Goal: Information Seeking & Learning: Check status

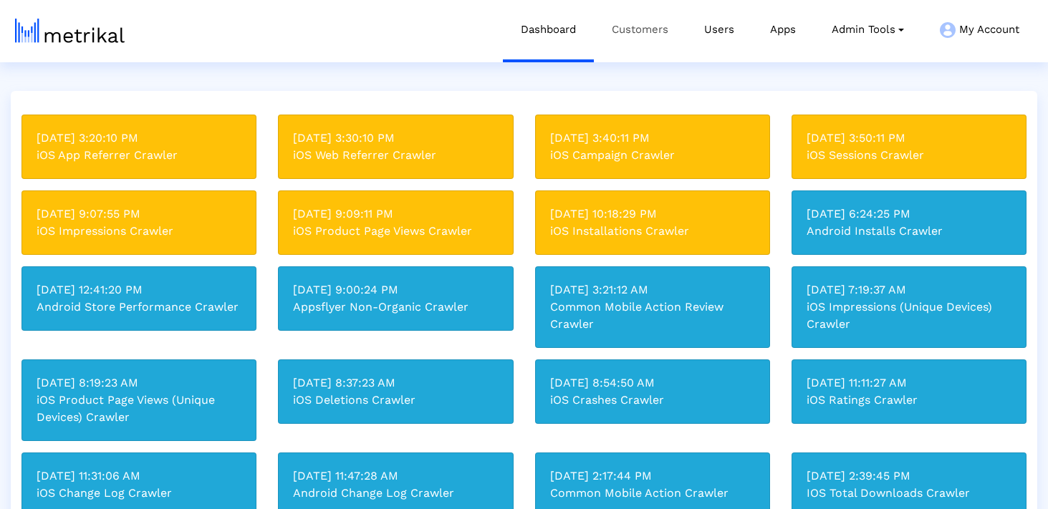
click at [642, 36] on link "Customers" at bounding box center [640, 29] width 92 height 59
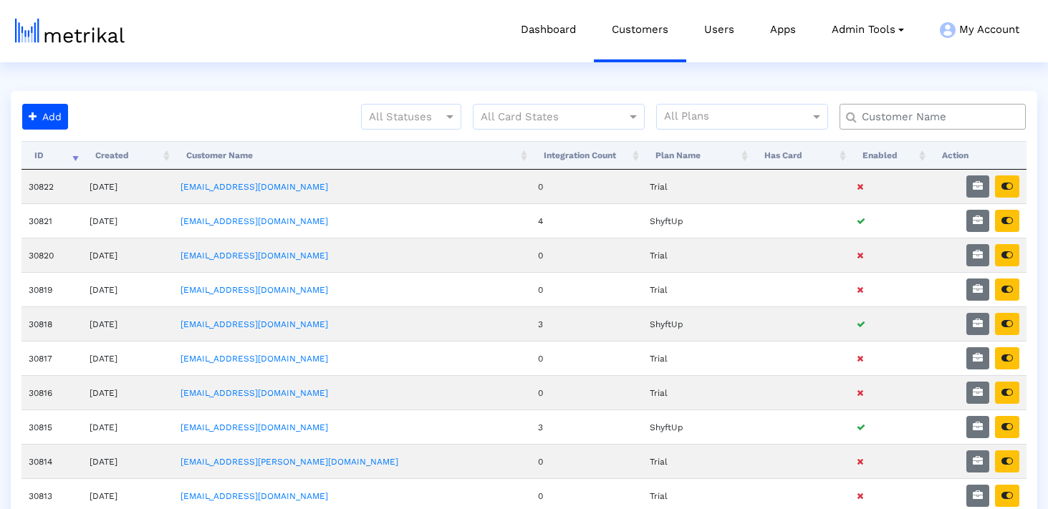
click at [886, 115] on input "text" at bounding box center [935, 117] width 168 height 15
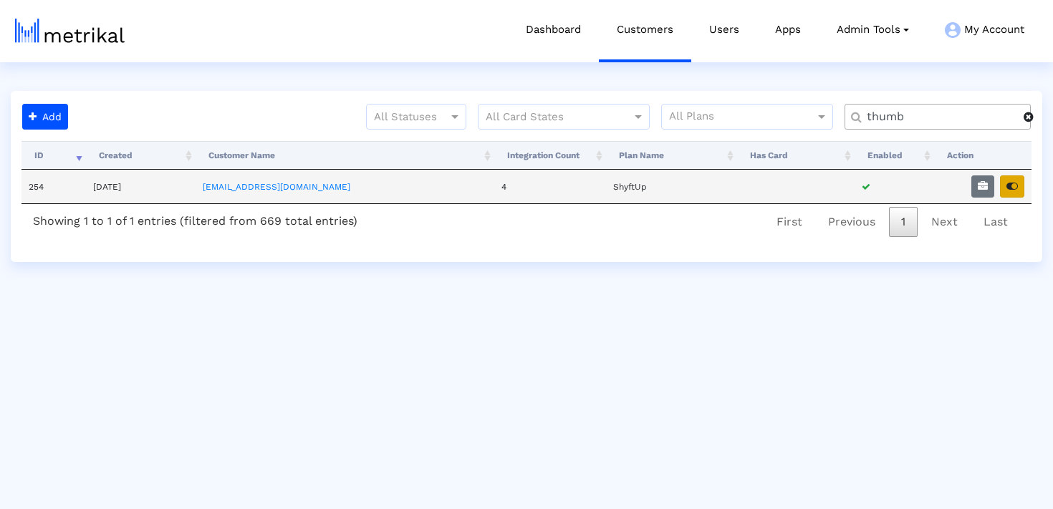
type input "thumb"
click at [1013, 186] on icon "button" at bounding box center [1011, 186] width 11 height 10
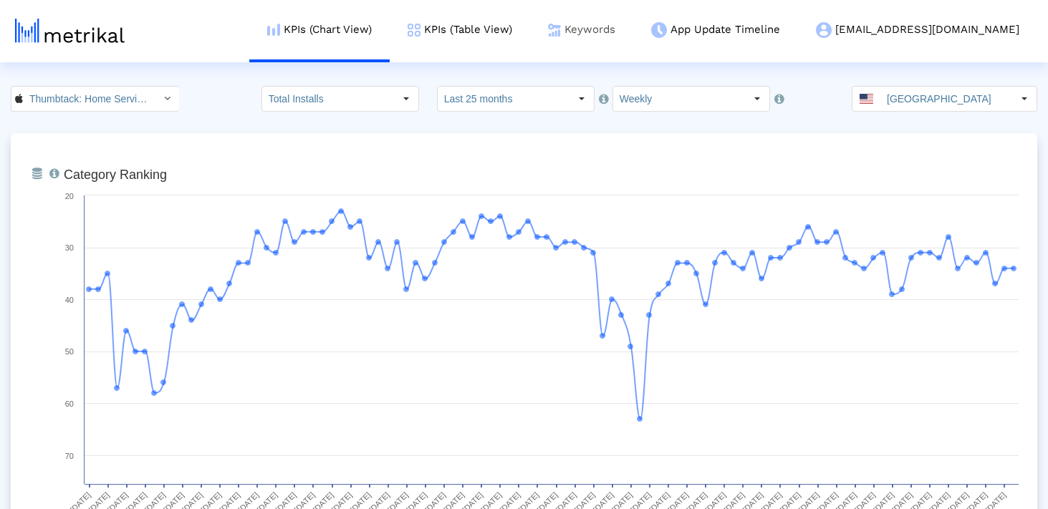
click at [633, 42] on link "Keywords" at bounding box center [581, 29] width 103 height 59
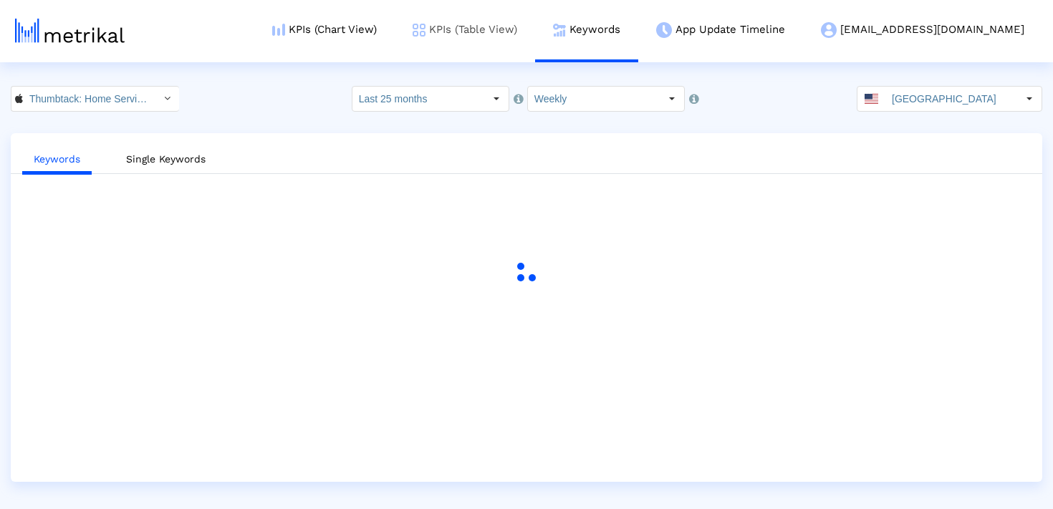
click at [527, 39] on link "KPIs (Table View)" at bounding box center [465, 29] width 140 height 59
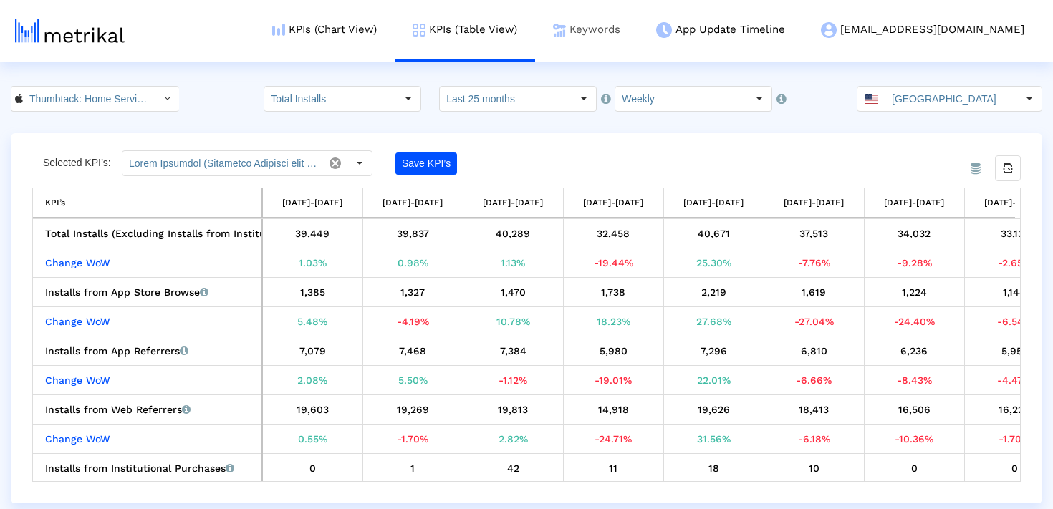
click at [631, 14] on link "Keywords" at bounding box center [586, 29] width 103 height 59
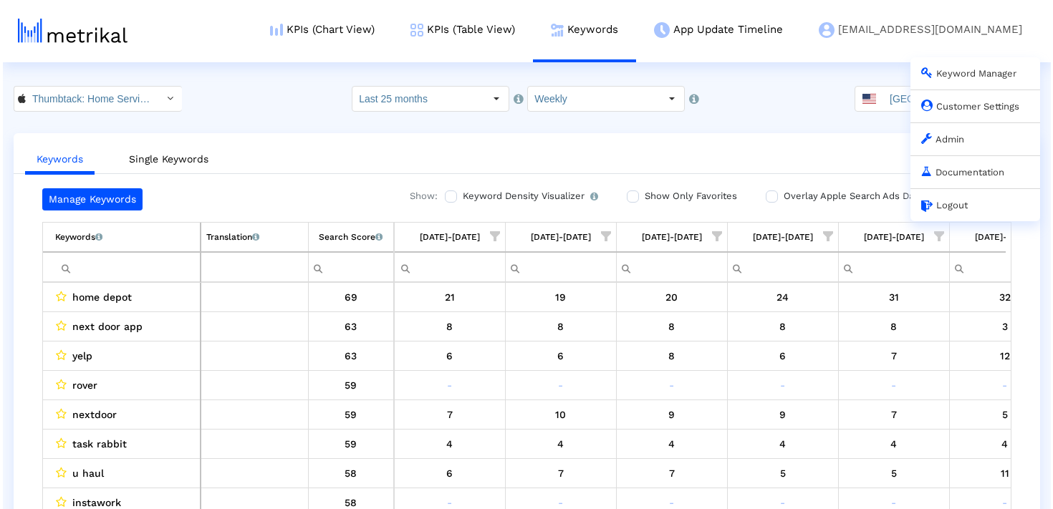
scroll to position [0, 10487]
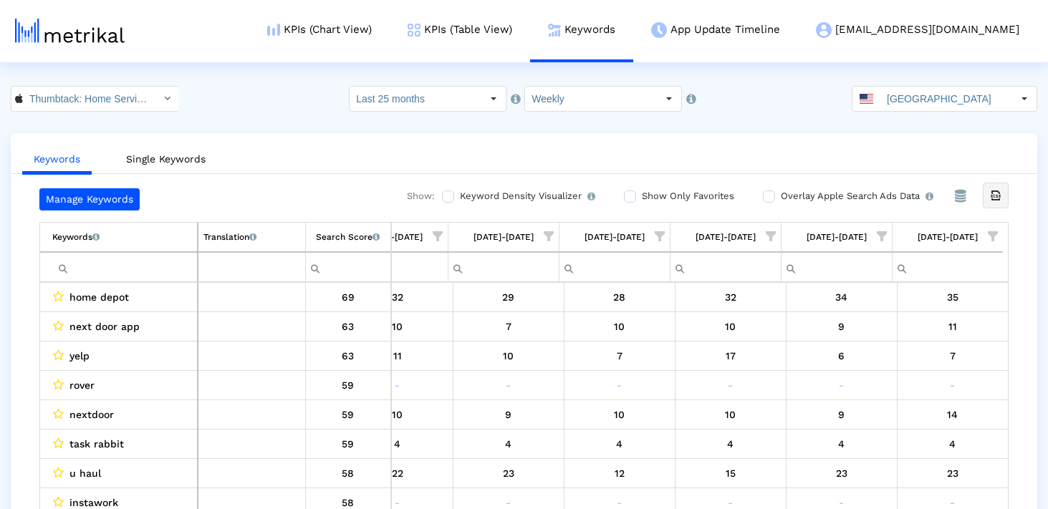
click at [990, 198] on icon "Export all data" at bounding box center [995, 195] width 13 height 13
click at [493, 39] on link "KPIs (Table View)" at bounding box center [460, 29] width 140 height 59
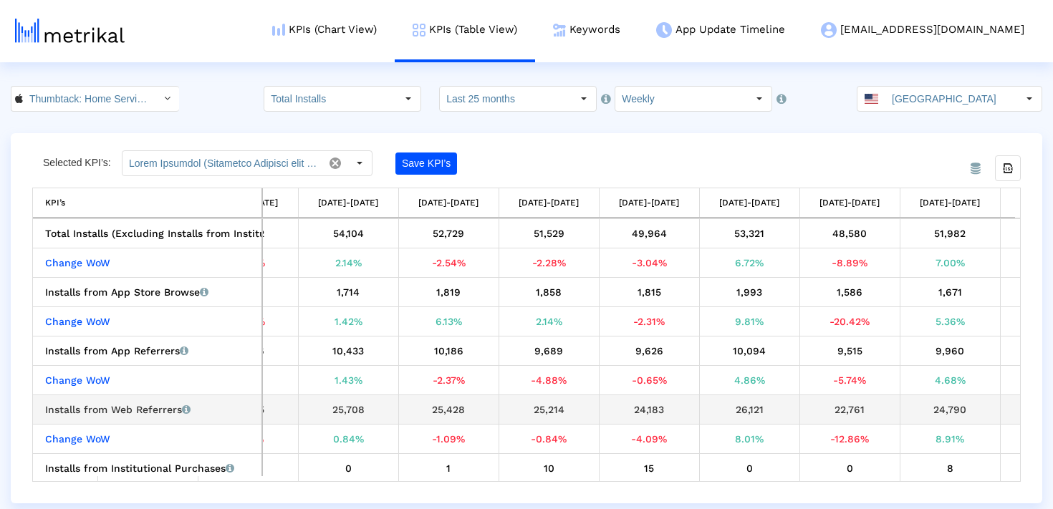
scroll to position [0, 1910]
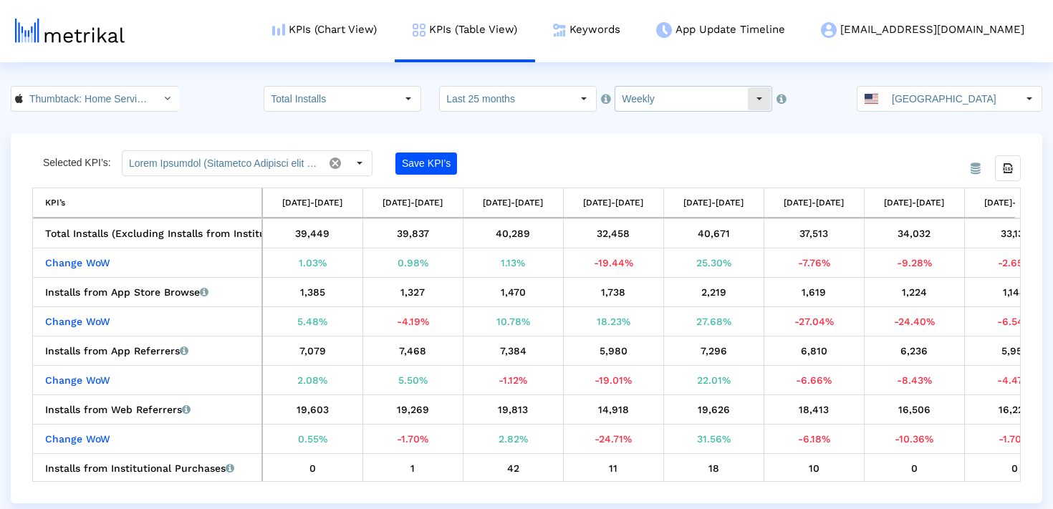
click at [630, 101] on input "Weekly" at bounding box center [681, 99] width 132 height 24
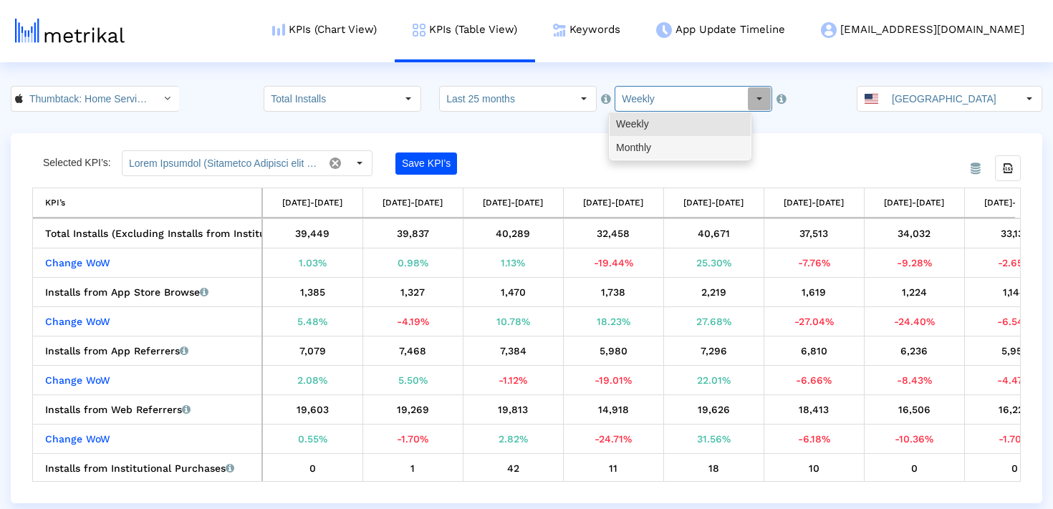
click at [644, 145] on div "Monthly" at bounding box center [679, 148] width 141 height 24
type input "Monthly"
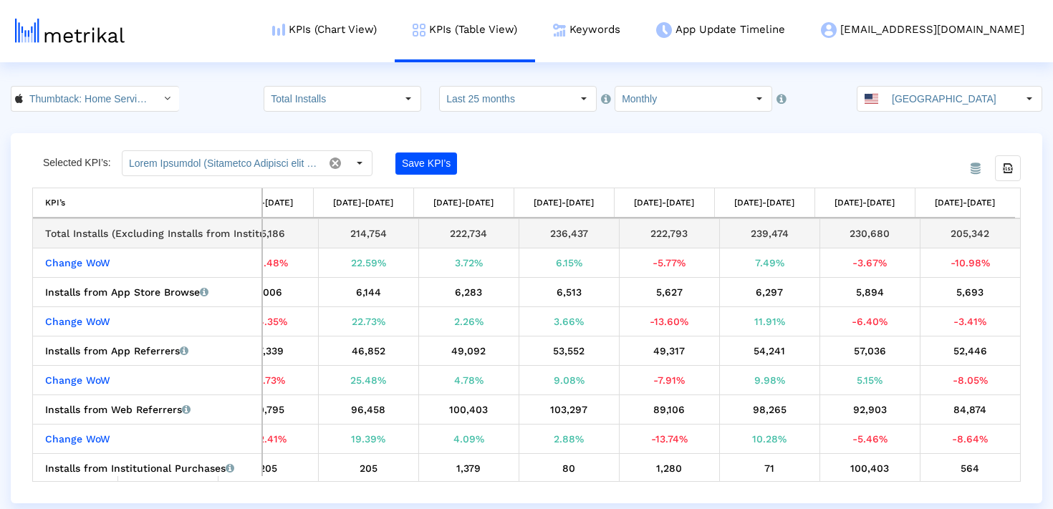
drag, startPoint x: 737, startPoint y: 236, endPoint x: 994, endPoint y: 236, distance: 257.1
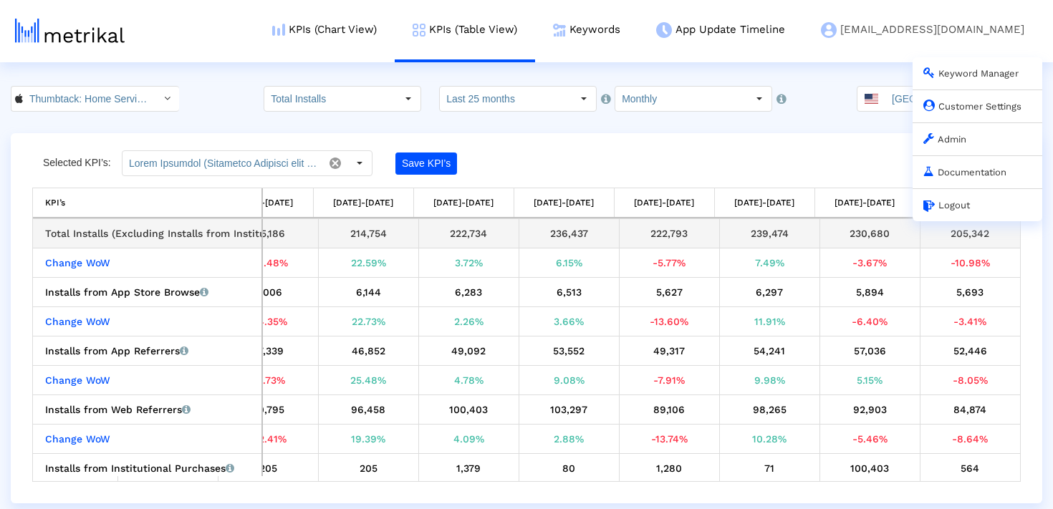
copy tr "239,474 230,680 205,342"
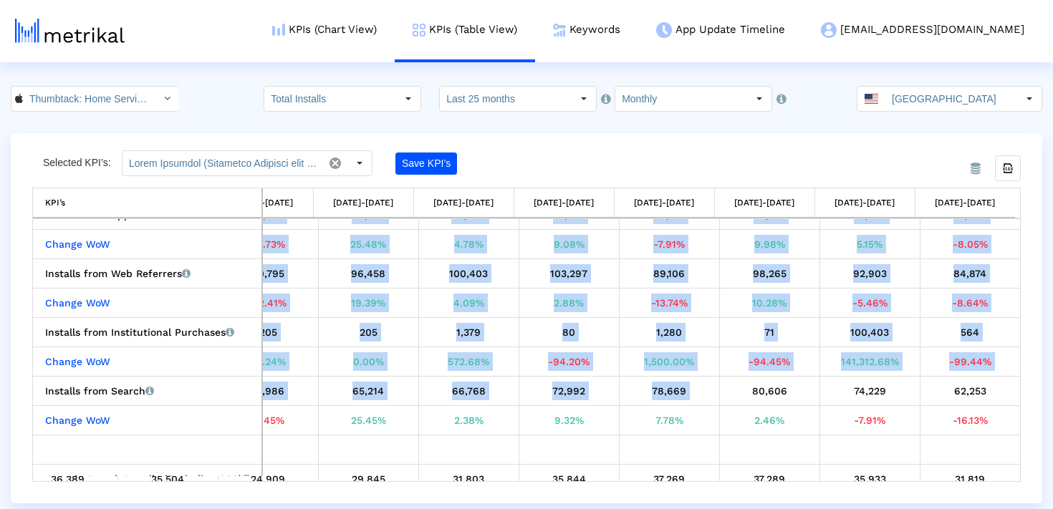
drag, startPoint x: 738, startPoint y: 392, endPoint x: 1014, endPoint y: 391, distance: 275.7
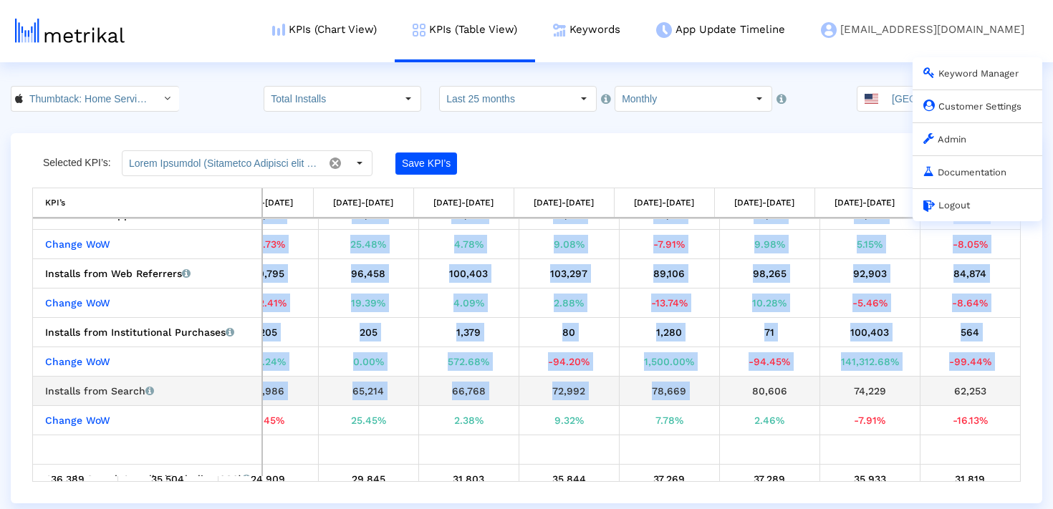
copy tr "80,606 74,229 62,253"
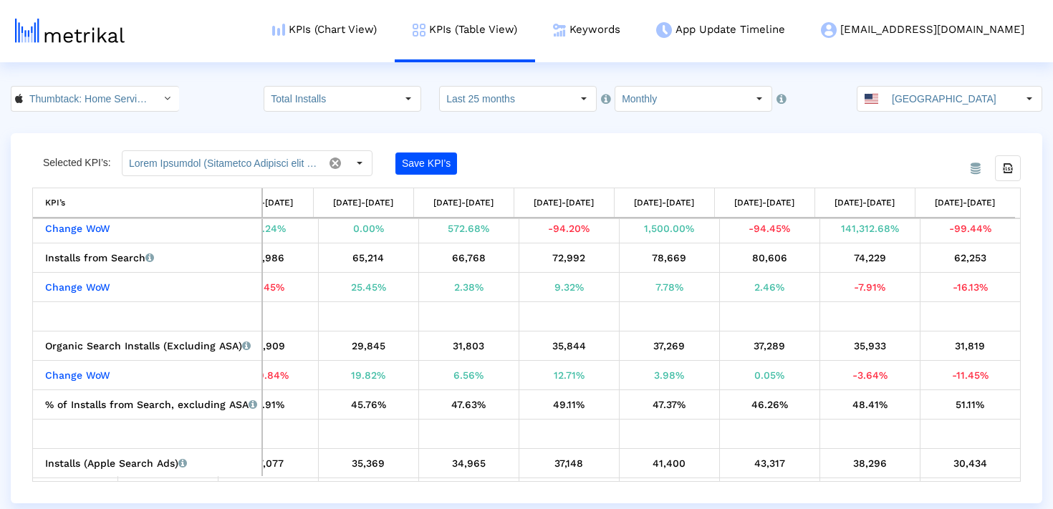
scroll to position [329, 0]
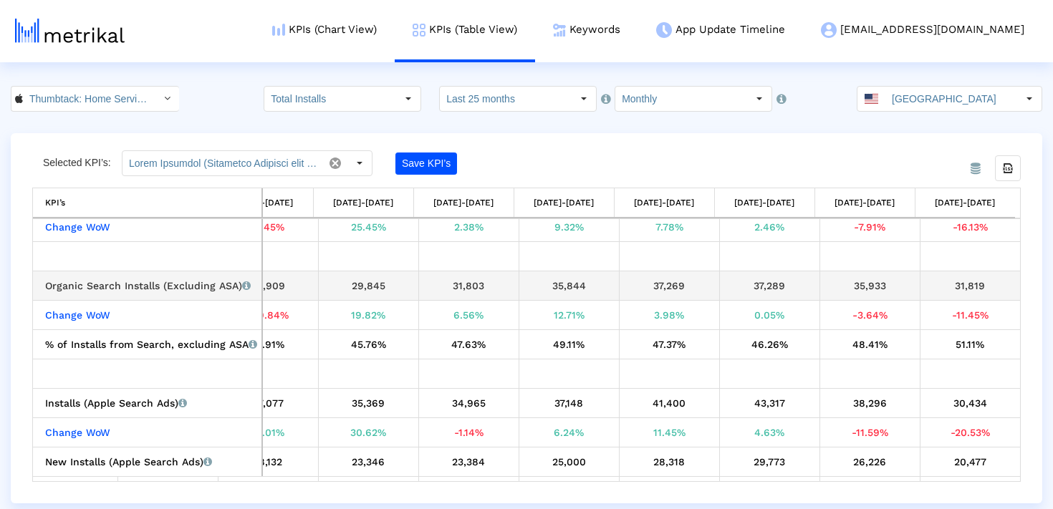
drag, startPoint x: 737, startPoint y: 283, endPoint x: 1000, endPoint y: 283, distance: 263.5
copy tr "37,289 35,933 31,819"
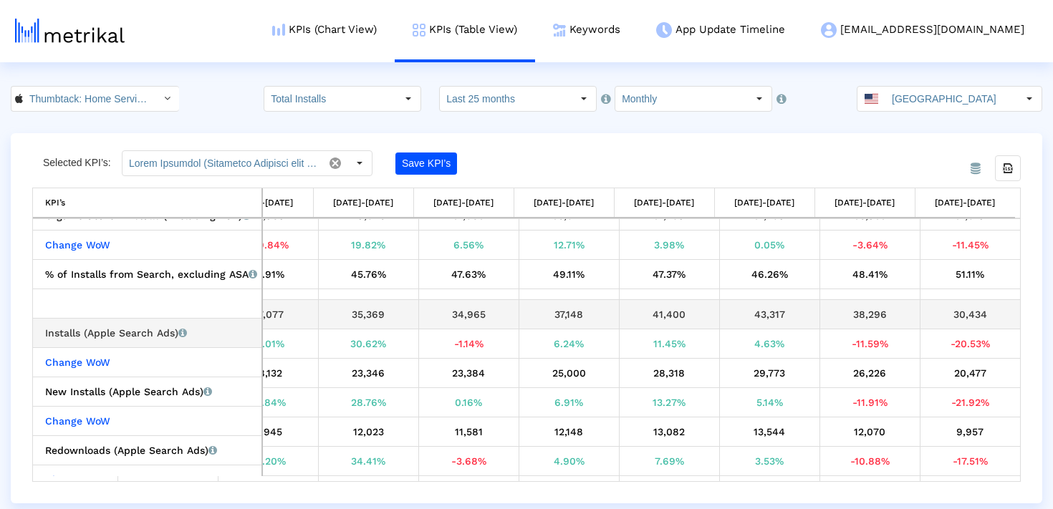
scroll to position [382, 0]
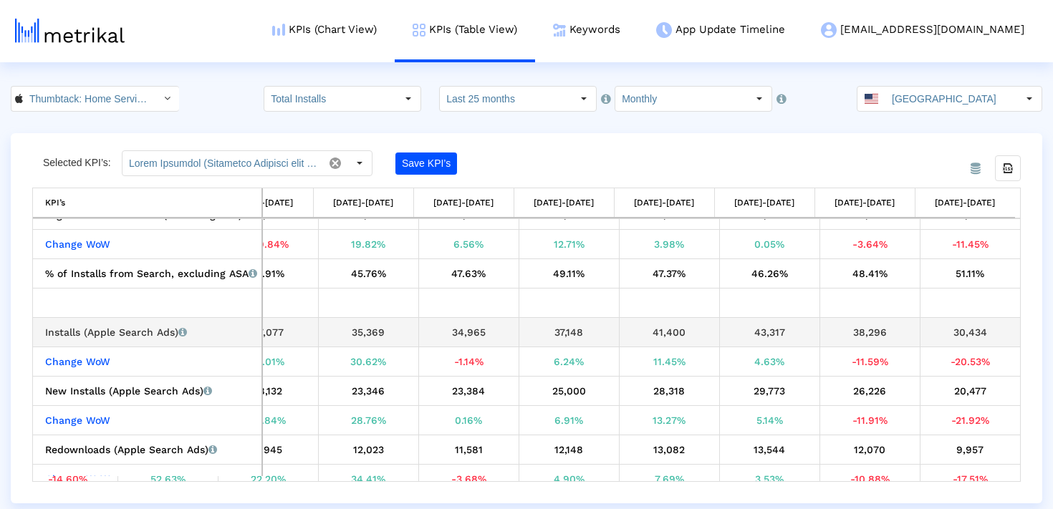
drag, startPoint x: 748, startPoint y: 332, endPoint x: 999, endPoint y: 333, distance: 251.3
copy tr "43,317 38,296 30,434"
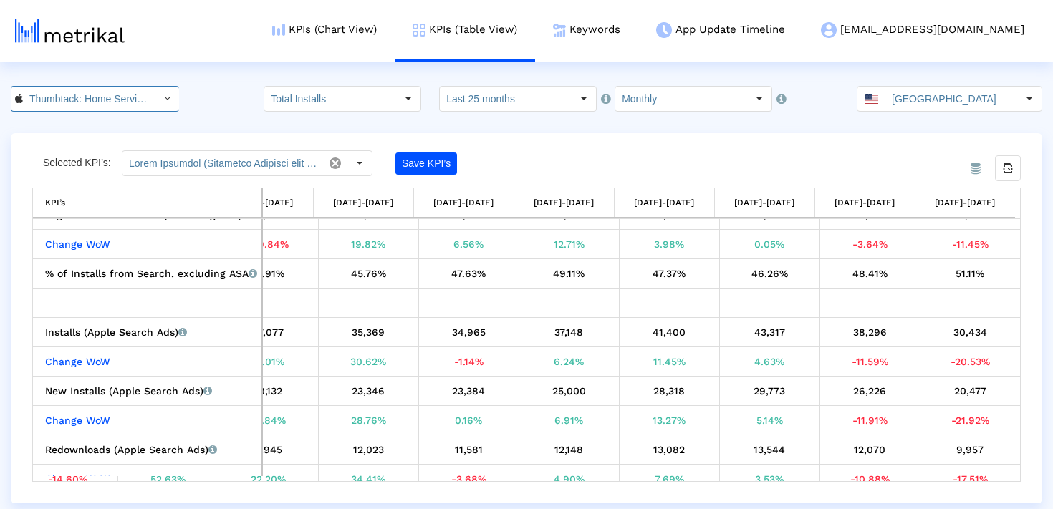
click at [59, 94] on input "Thumbtack: Home Service Pros < 852703300 >" at bounding box center [87, 99] width 129 height 24
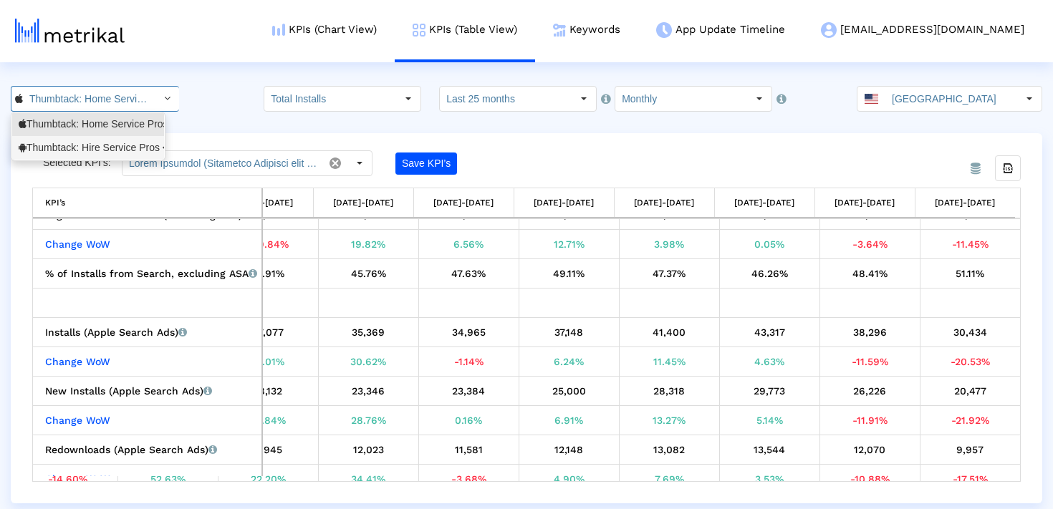
click at [60, 145] on div "Thumbtack: Hire Service Pros <com.thumbtack.consumer>" at bounding box center [88, 148] width 139 height 14
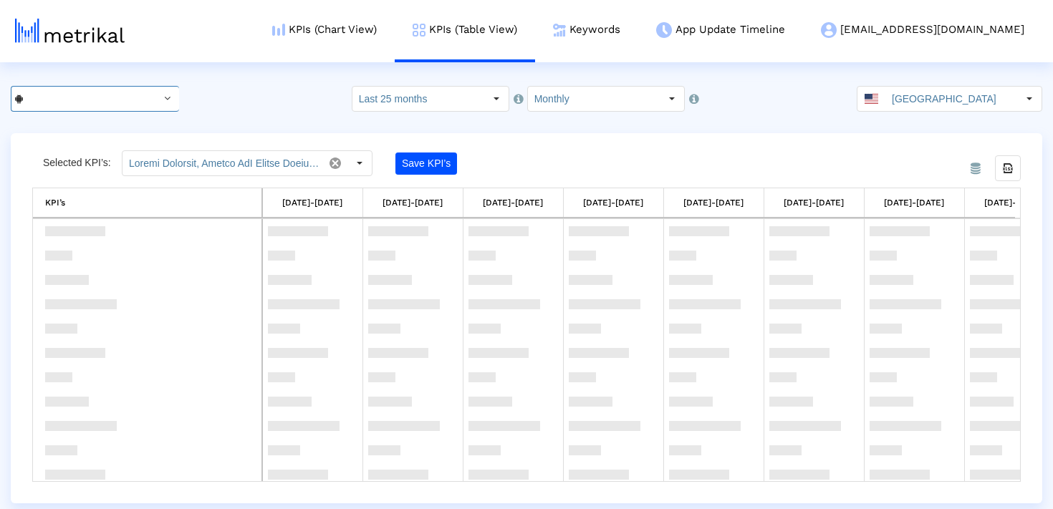
scroll to position [1262, 0]
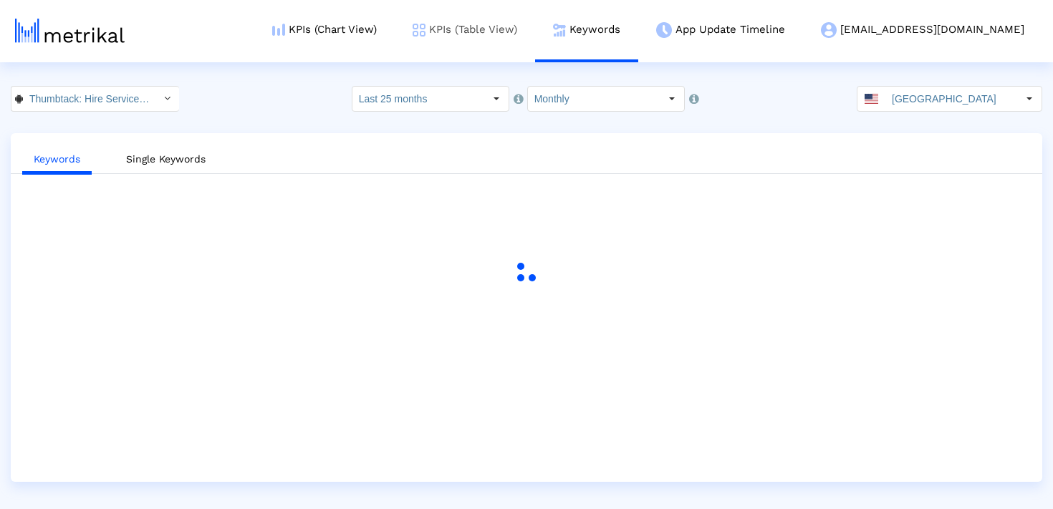
click at [535, 32] on link "KPIs (Table View)" at bounding box center [465, 29] width 140 height 59
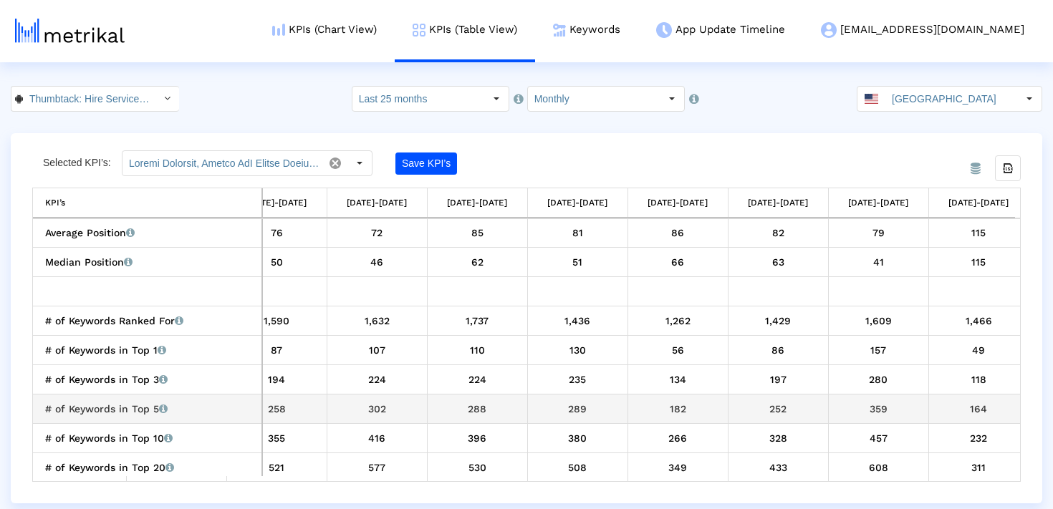
scroll to position [1005, 1784]
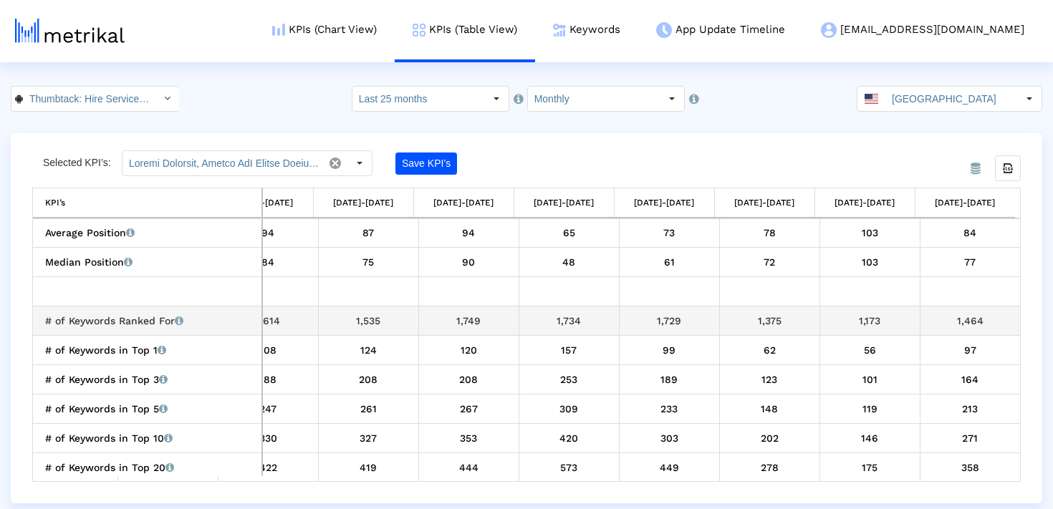
click at [952, 321] on div "1,464" at bounding box center [970, 320] width 90 height 19
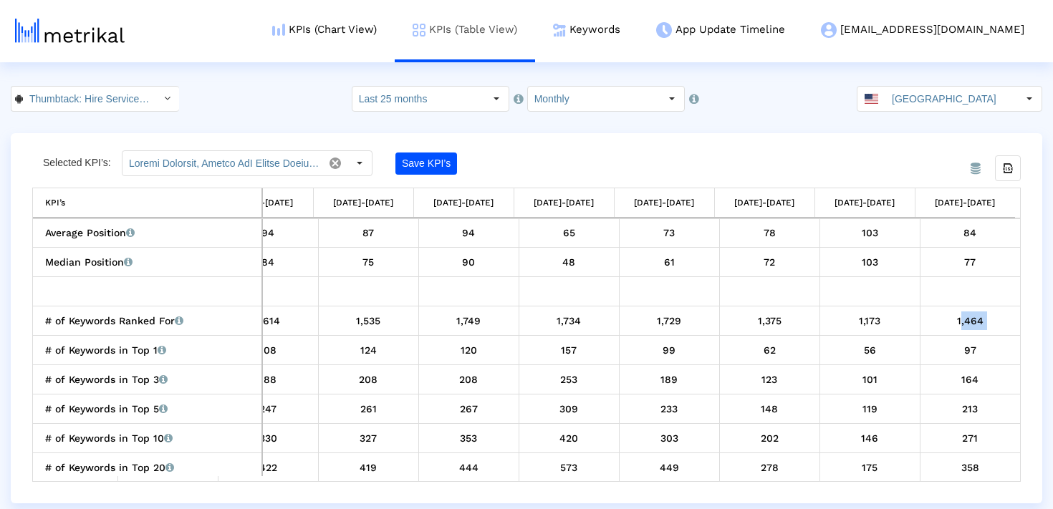
copy tbody "1,464 # of Keywords in Top 1 Total number of keywords that the app currently ra…"
click at [587, 100] on input "Monthly" at bounding box center [594, 99] width 132 height 24
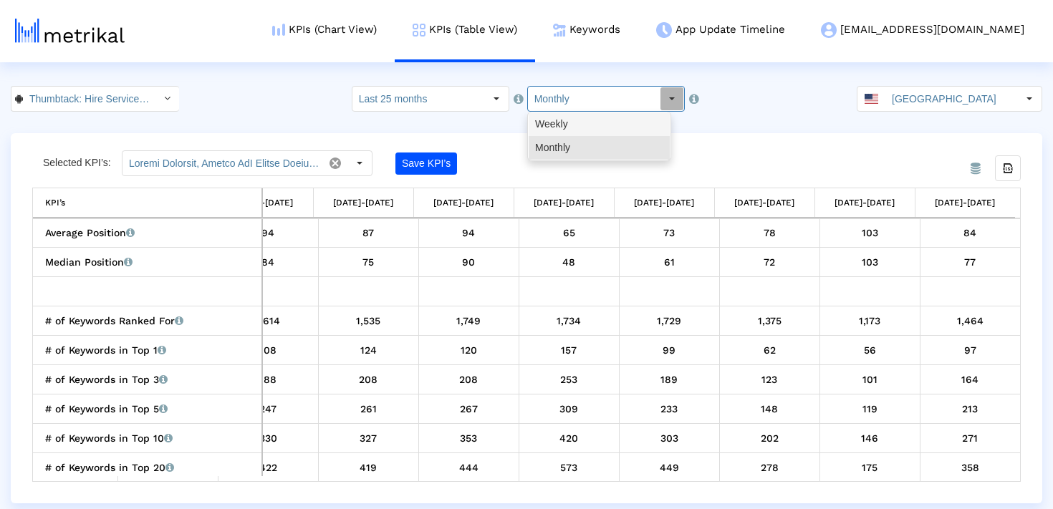
click at [587, 131] on div "Weekly" at bounding box center [598, 124] width 141 height 24
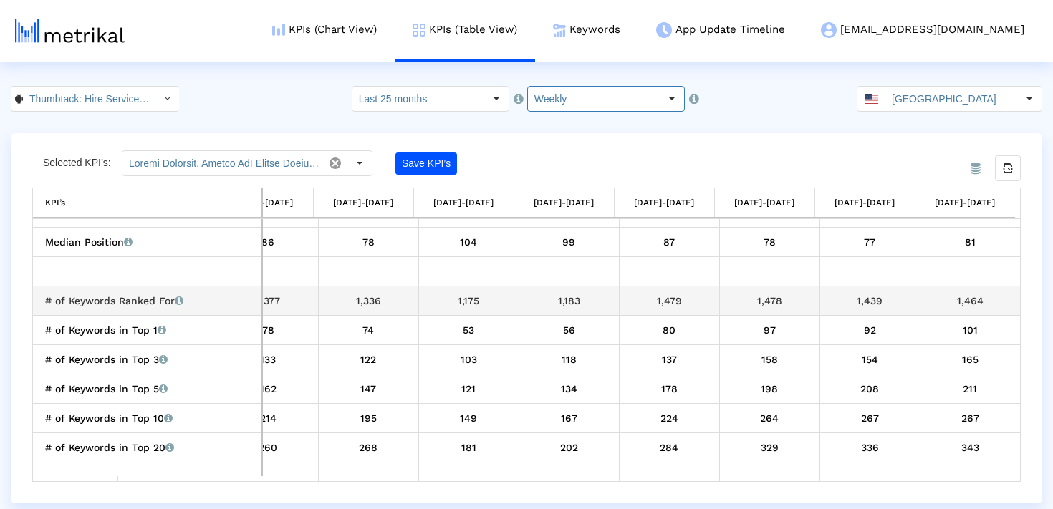
click at [654, 302] on div "1,479" at bounding box center [669, 300] width 90 height 19
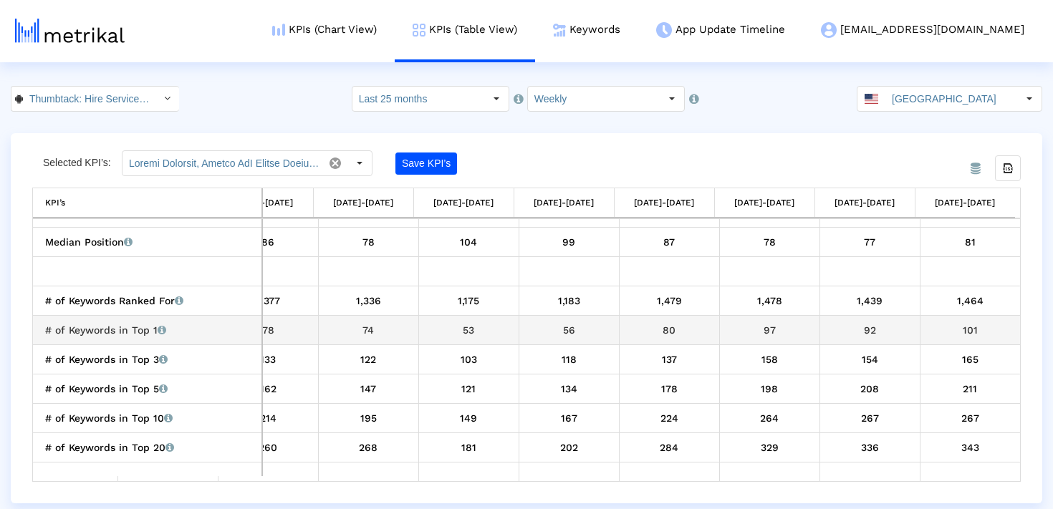
copy div "1,479"
click at [961, 333] on div "101" at bounding box center [970, 330] width 90 height 19
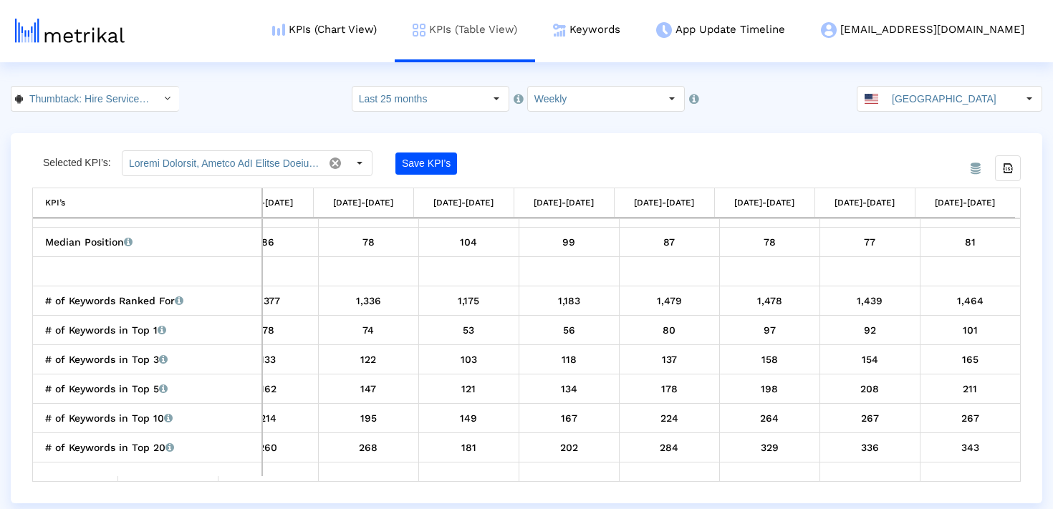
copy div "101"
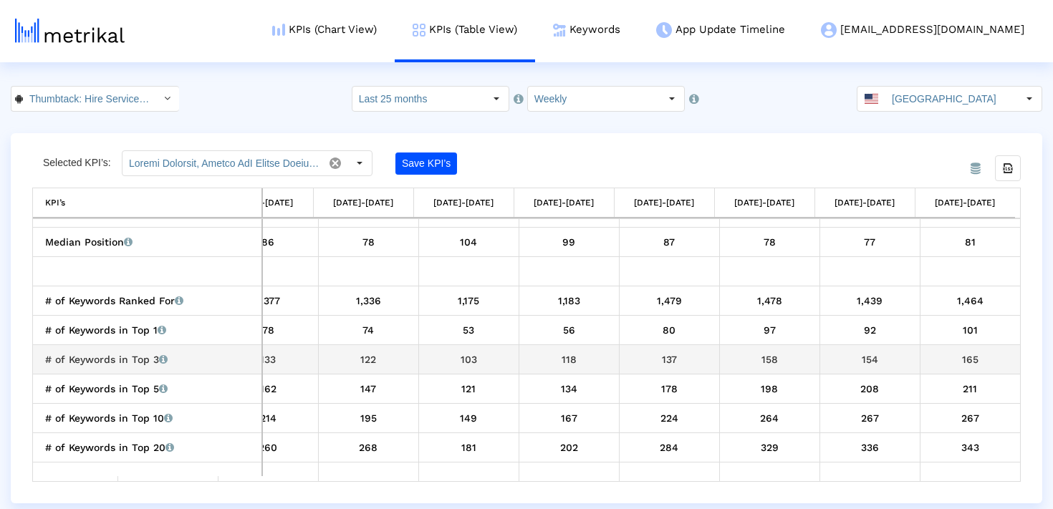
click at [959, 369] on td "165" at bounding box center [969, 358] width 100 height 29
click at [959, 355] on div "165" at bounding box center [970, 359] width 90 height 19
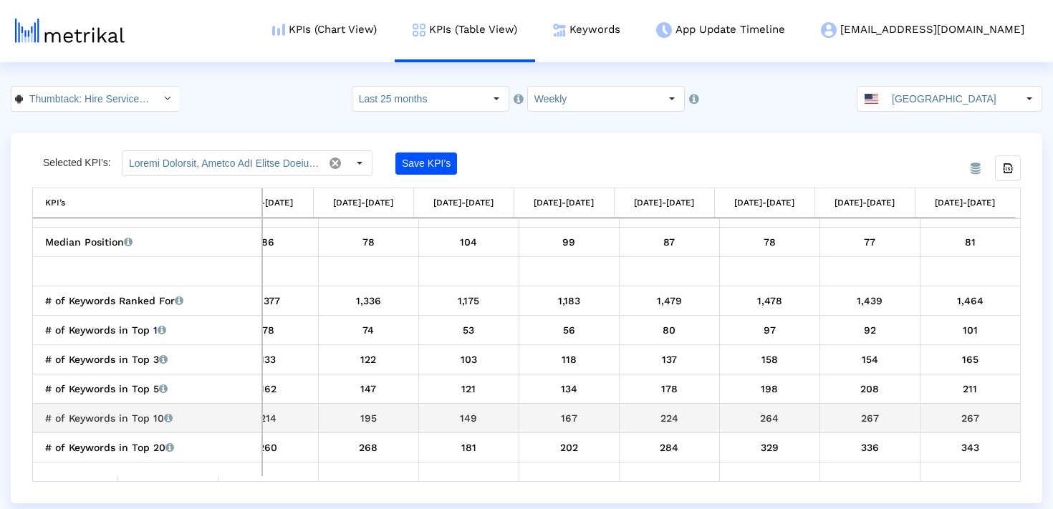
click at [972, 425] on div "267" at bounding box center [970, 418] width 90 height 19
click at [972, 422] on div "267" at bounding box center [970, 418] width 90 height 19
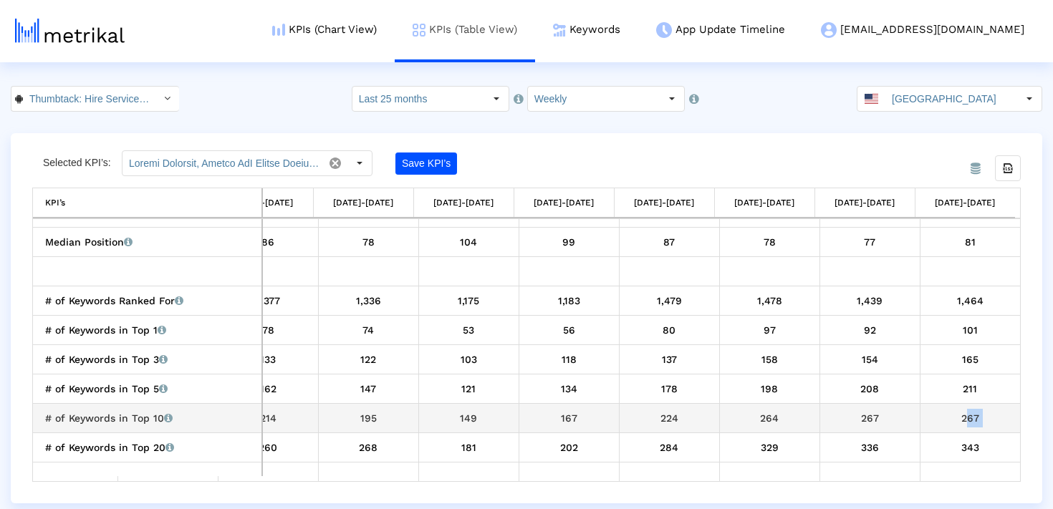
copy tbody "267 # of Keywords in Top 20 Total number of keywords that the app currently ran…"
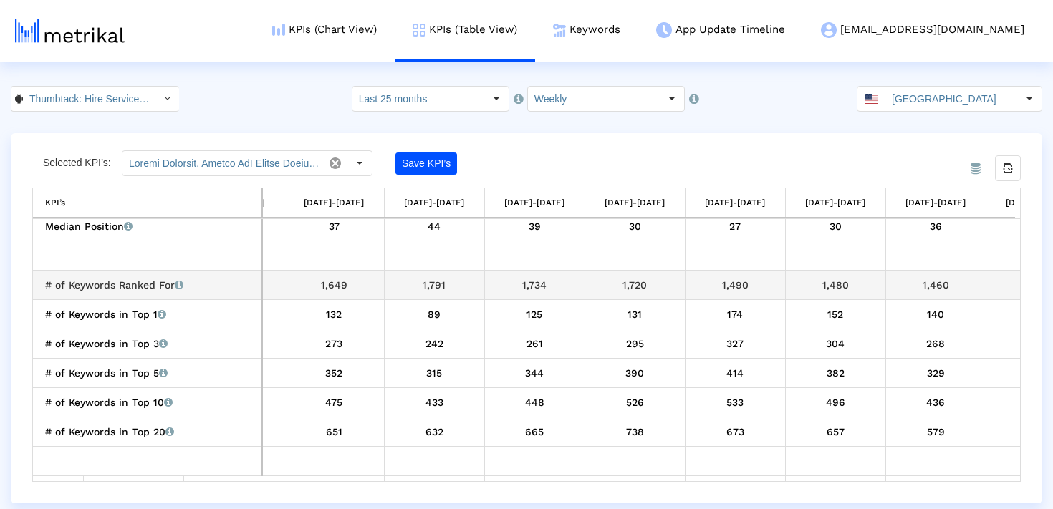
click at [427, 285] on div "1,791" at bounding box center [435, 285] width 90 height 19
click at [541, 286] on div "1,734" at bounding box center [535, 285] width 90 height 19
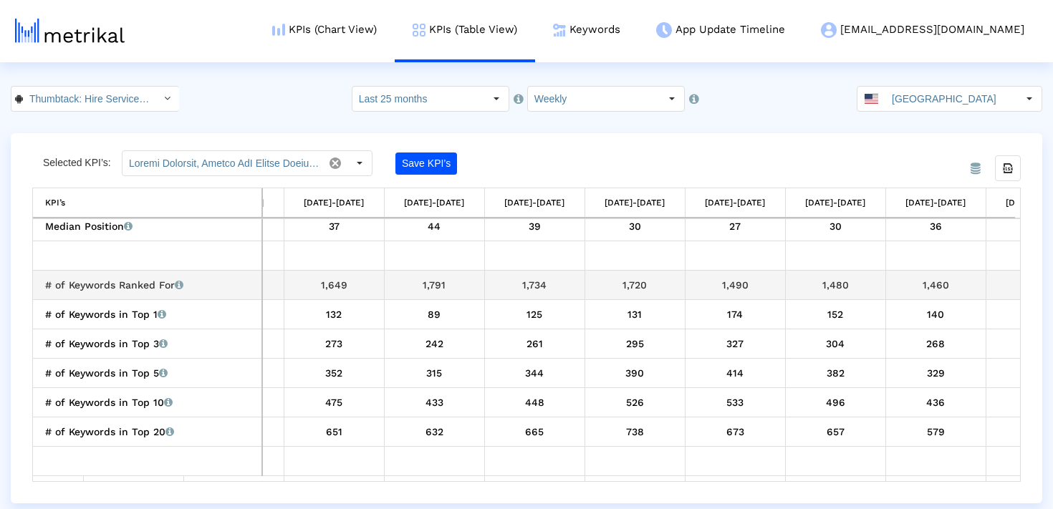
click at [327, 286] on div "1,649" at bounding box center [334, 285] width 90 height 19
copy div "1,649"
click at [835, 295] on td "1,480" at bounding box center [835, 284] width 100 height 29
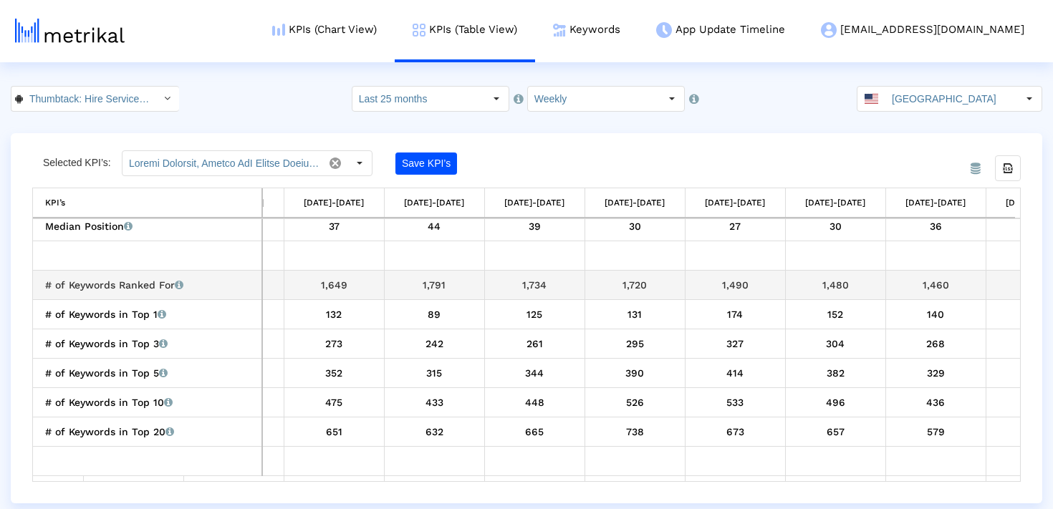
click at [835, 295] on td "1,480" at bounding box center [835, 284] width 100 height 29
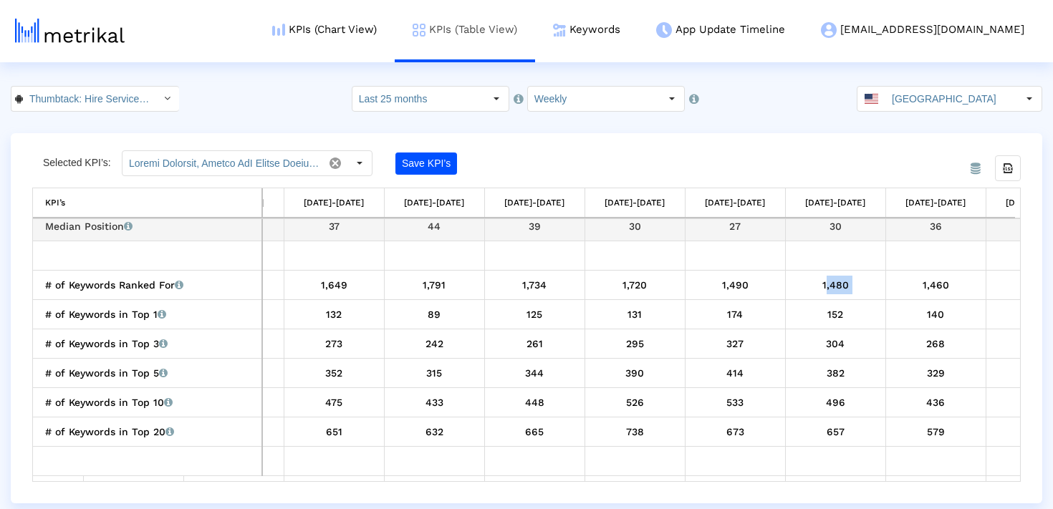
copy div "1,480"
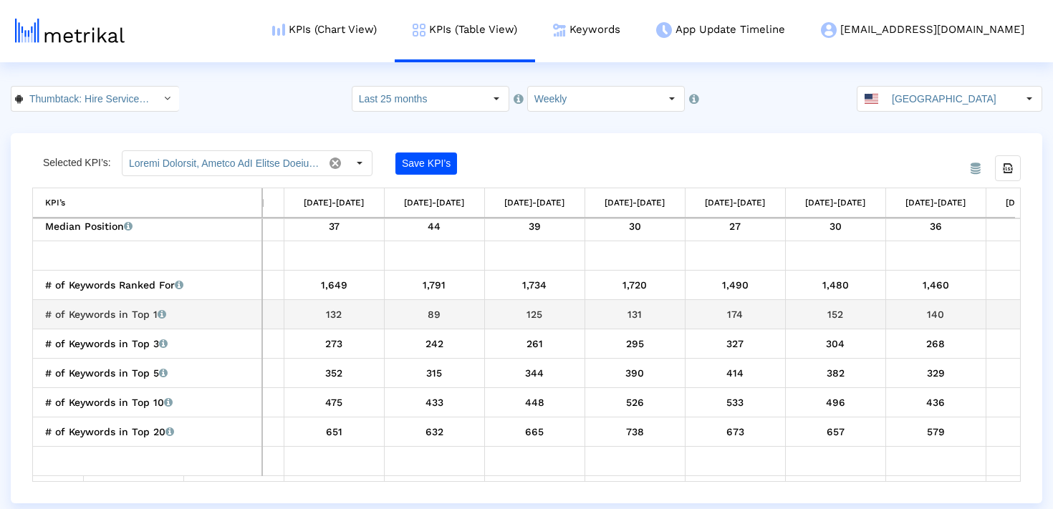
click at [427, 314] on div "89" at bounding box center [435, 314] width 90 height 19
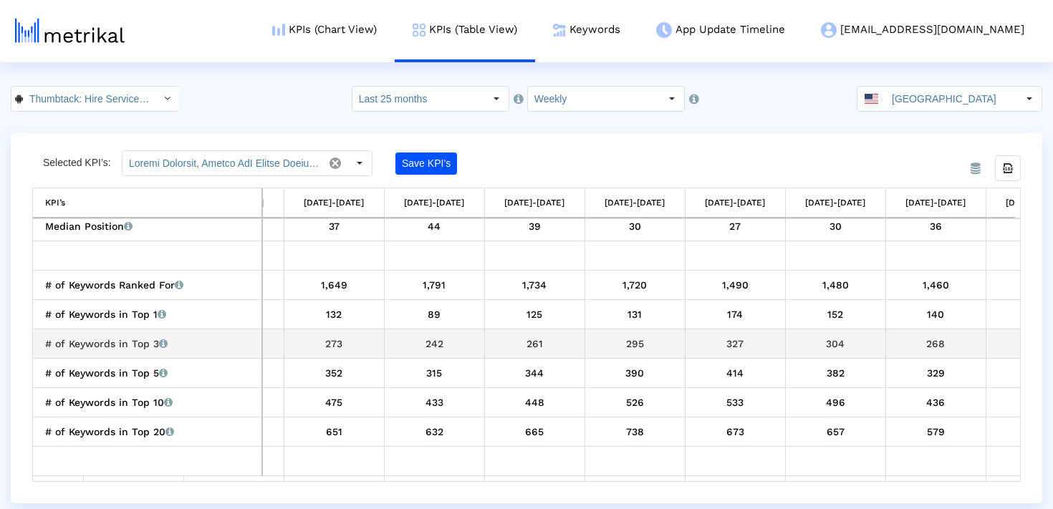
click at [436, 343] on div "242" at bounding box center [435, 343] width 90 height 19
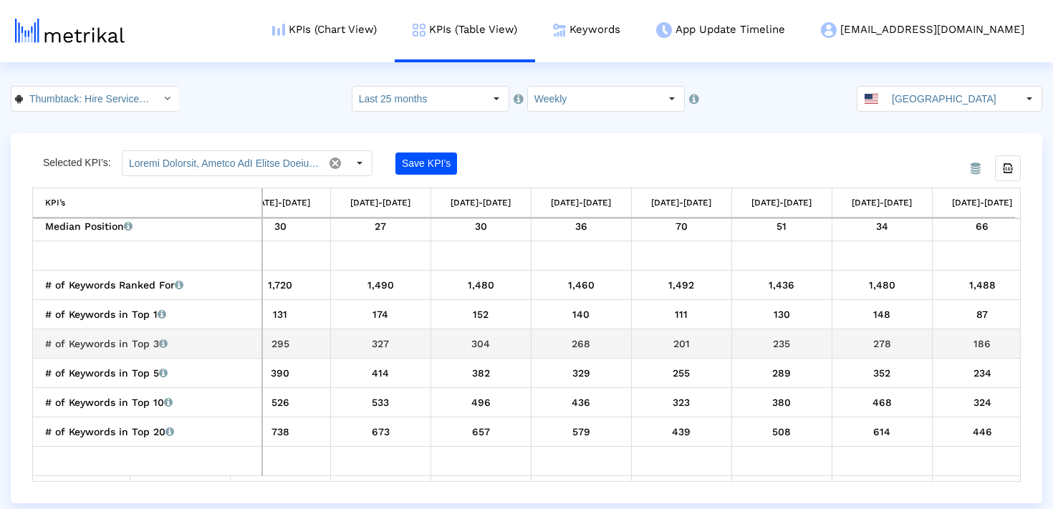
click at [680, 348] on div "201" at bounding box center [682, 343] width 90 height 19
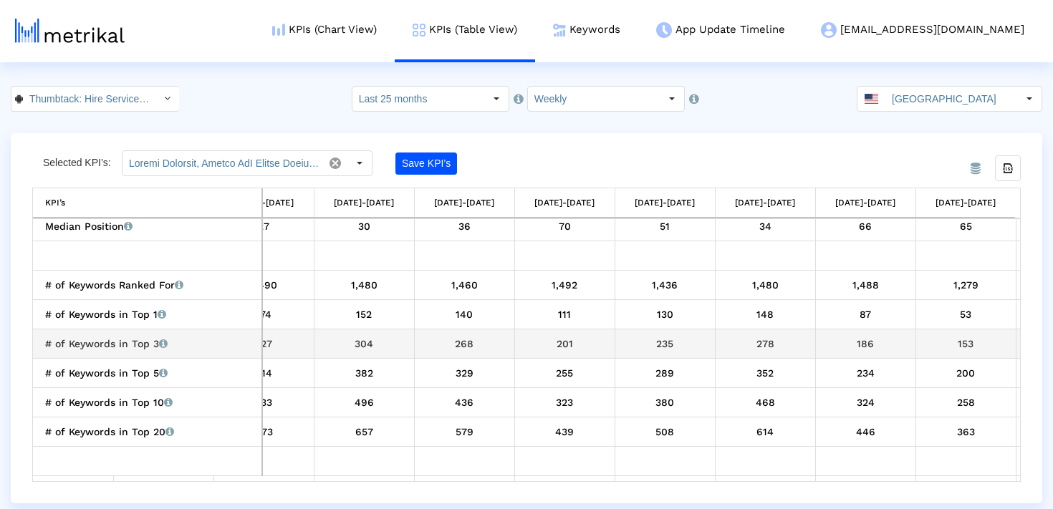
click at [863, 342] on div "186" at bounding box center [866, 343] width 90 height 19
click at [848, 337] on div "153" at bounding box center [868, 343] width 90 height 19
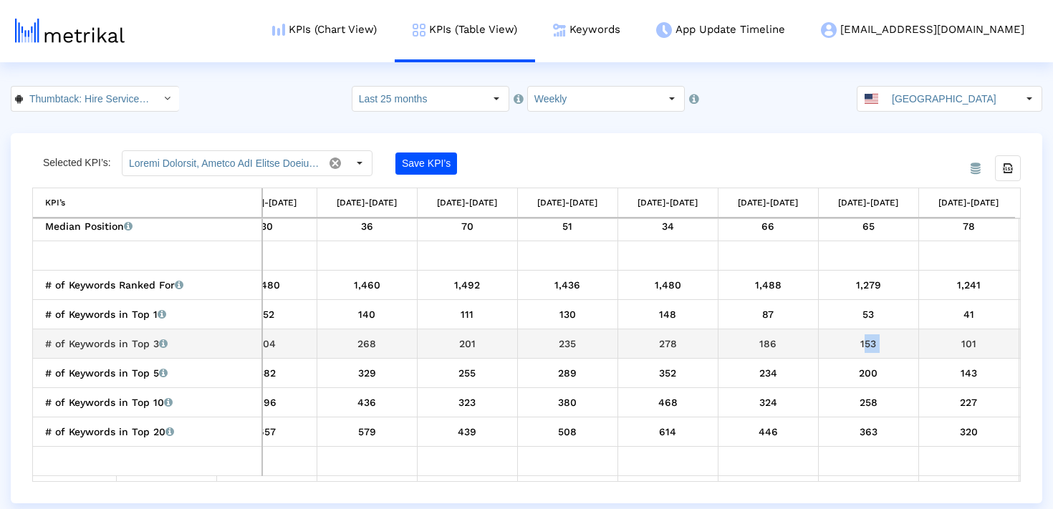
click at [848, 337] on div "153" at bounding box center [868, 343] width 90 height 19
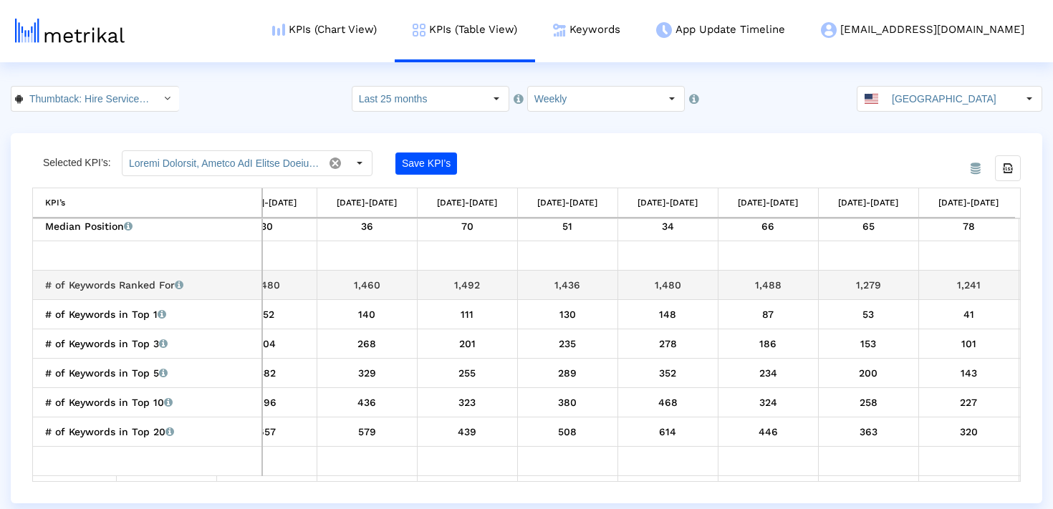
click at [868, 286] on div "1,279" at bounding box center [868, 285] width 90 height 19
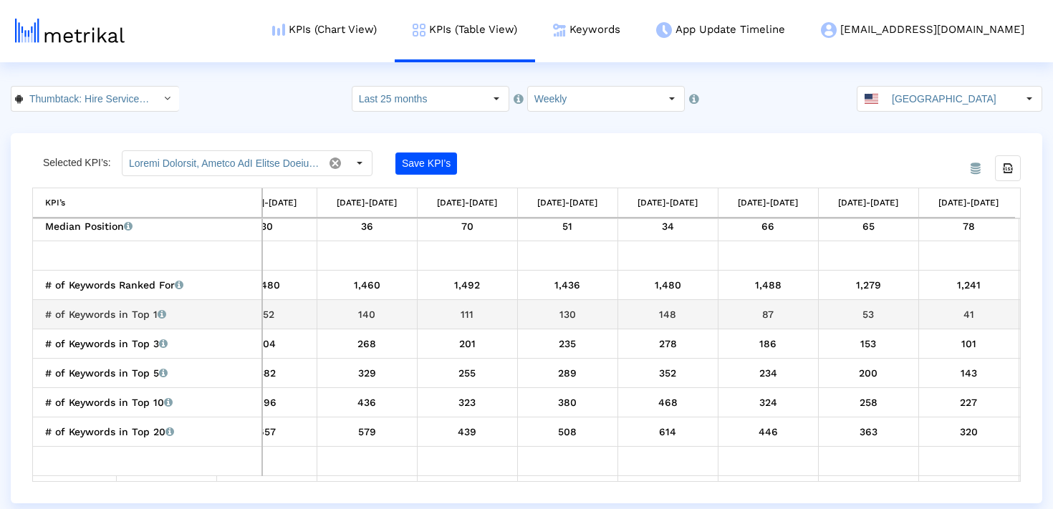
click at [866, 319] on div "53" at bounding box center [868, 314] width 90 height 19
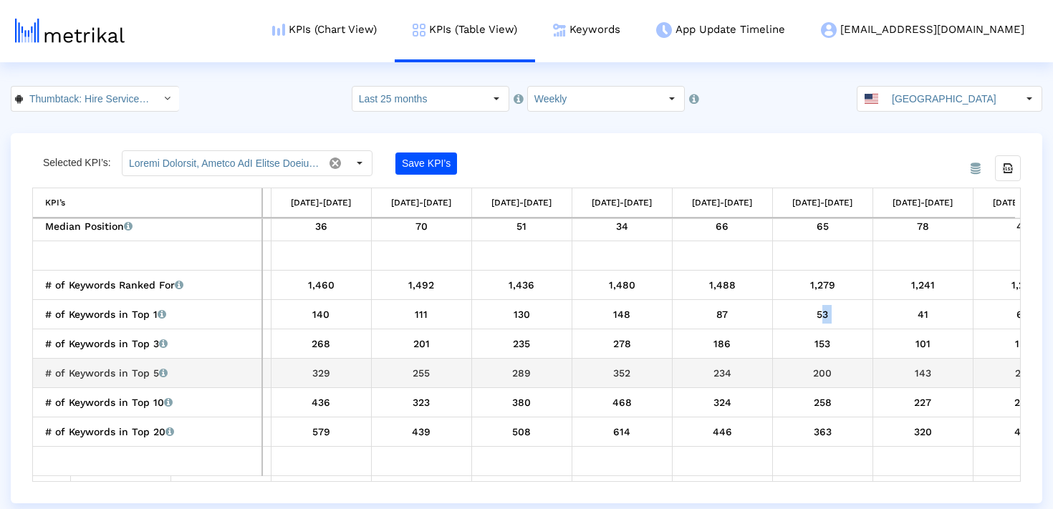
scroll to position [0, 4103]
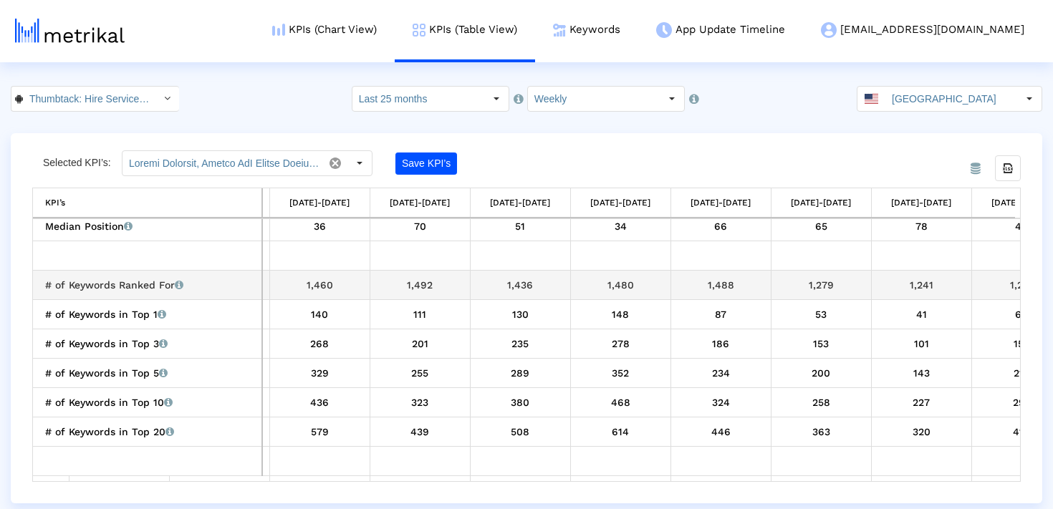
click at [697, 280] on div "1,488" at bounding box center [721, 285] width 90 height 19
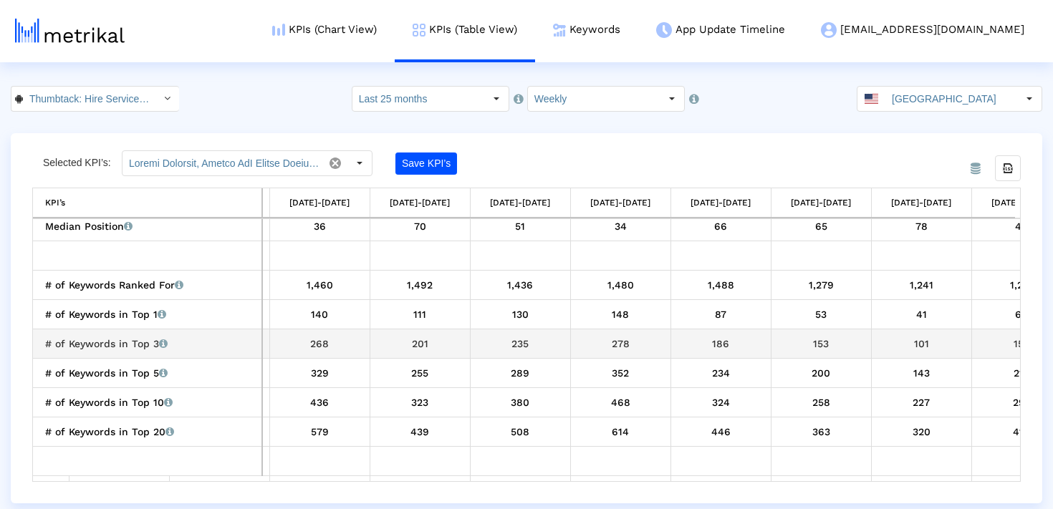
click at [818, 332] on td "153" at bounding box center [820, 343] width 100 height 29
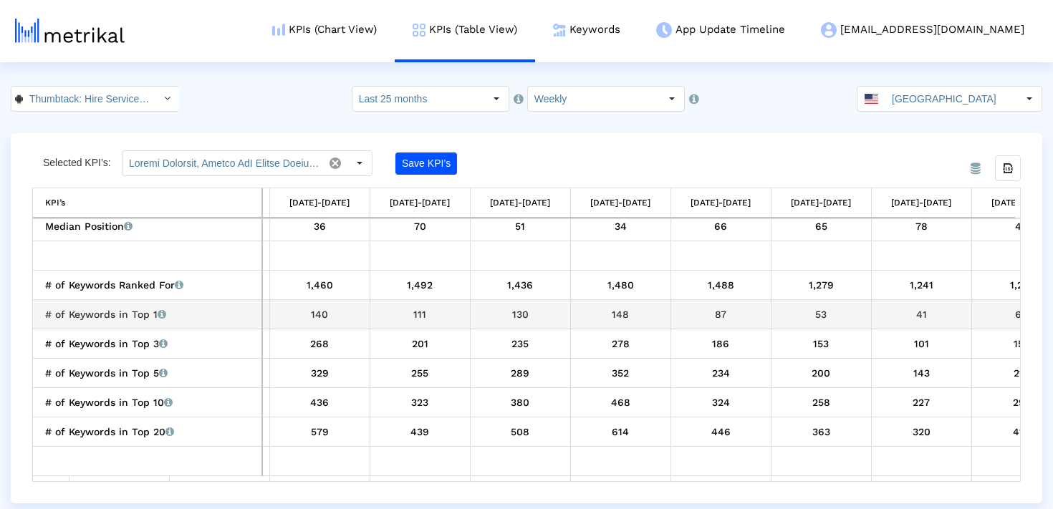
click at [818, 316] on div "53" at bounding box center [821, 314] width 90 height 19
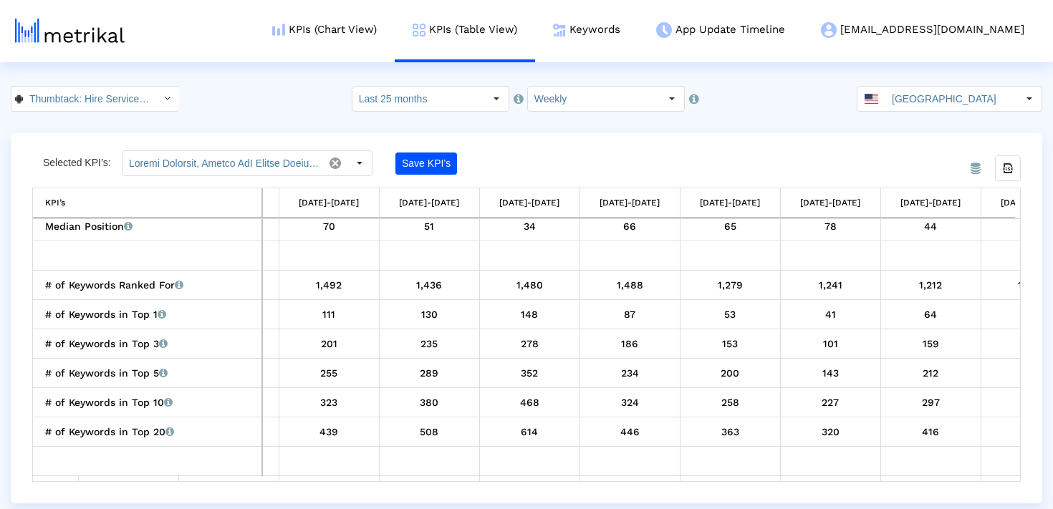
click at [563, 107] on input "Weekly" at bounding box center [594, 99] width 132 height 24
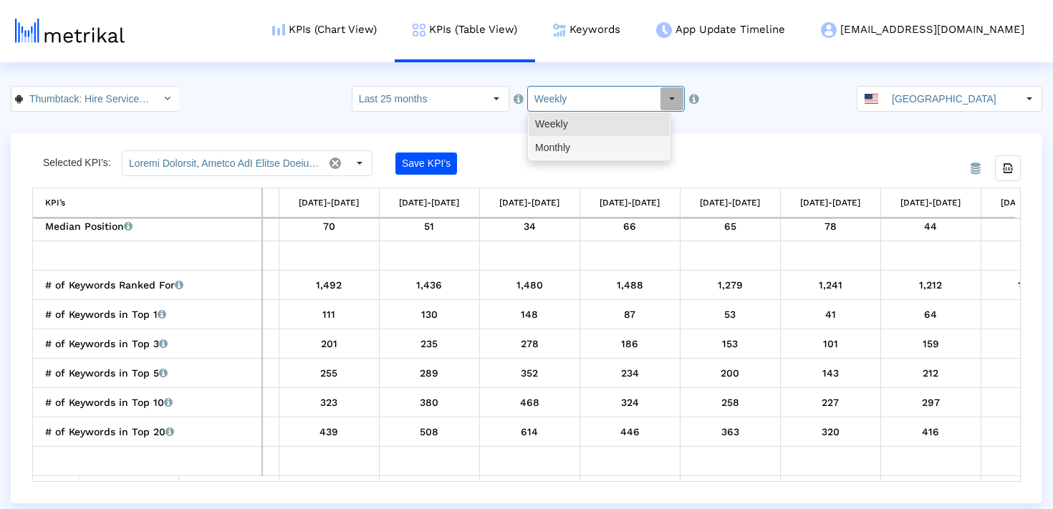
click at [563, 142] on div "Monthly" at bounding box center [598, 148] width 141 height 24
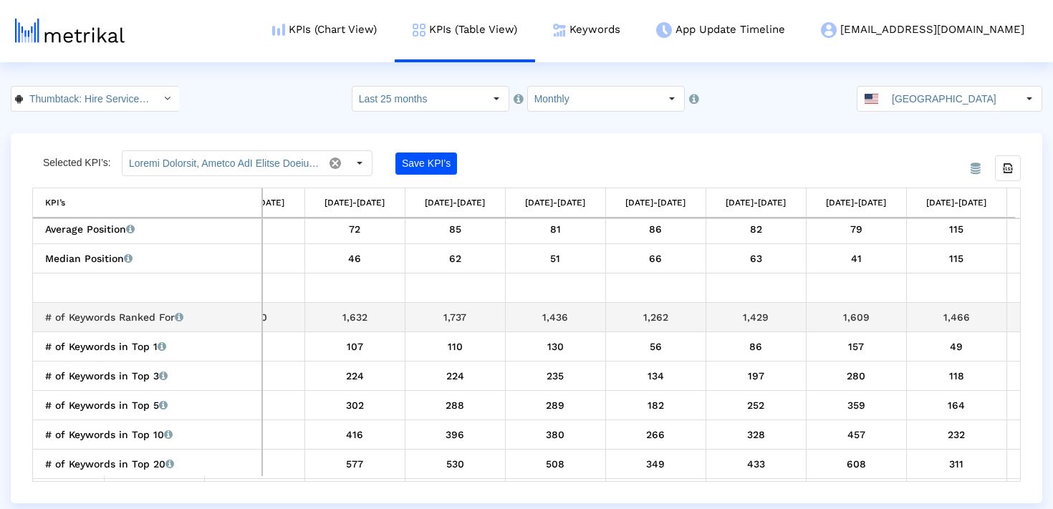
click at [655, 317] on div "1,262" at bounding box center [656, 317] width 90 height 19
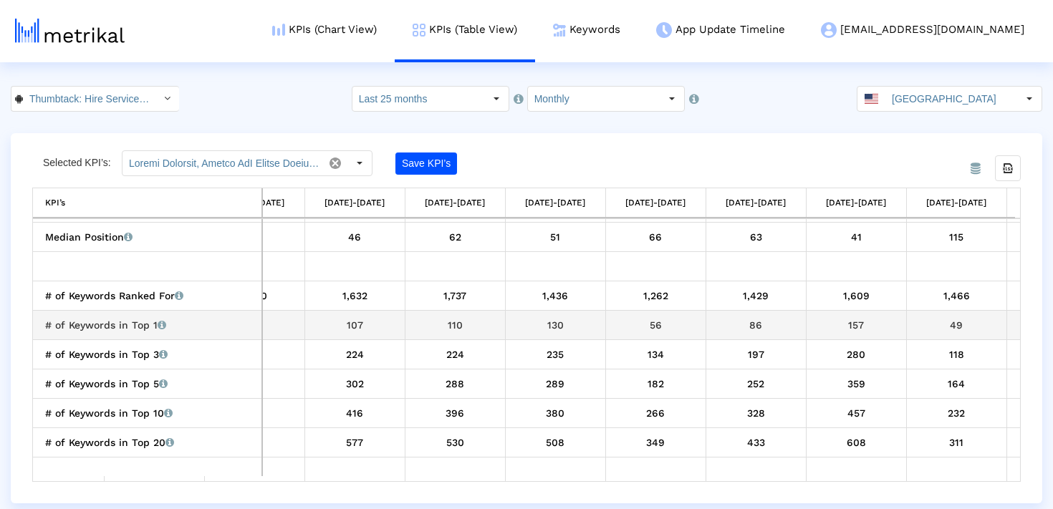
click at [653, 330] on div "56" at bounding box center [656, 325] width 90 height 19
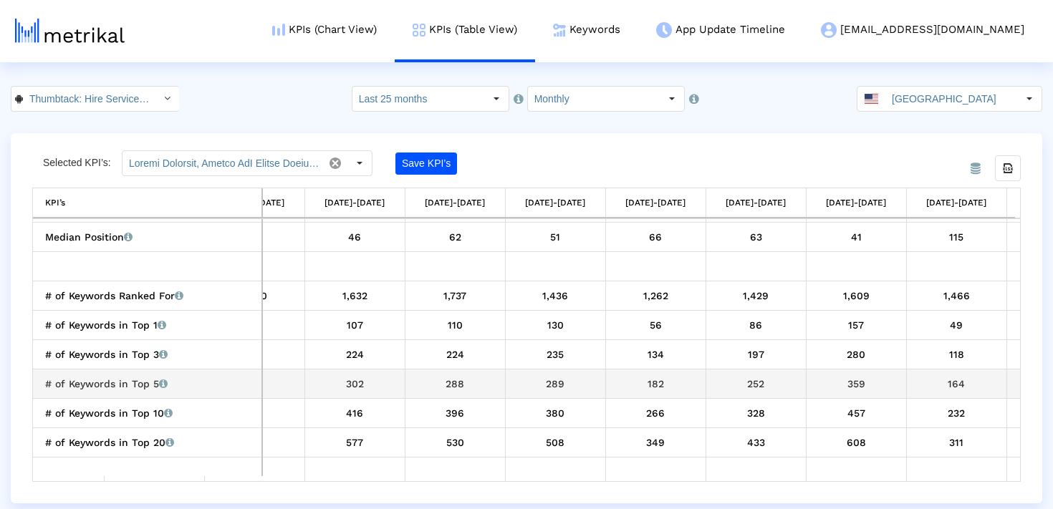
click at [647, 387] on div "182" at bounding box center [656, 383] width 90 height 19
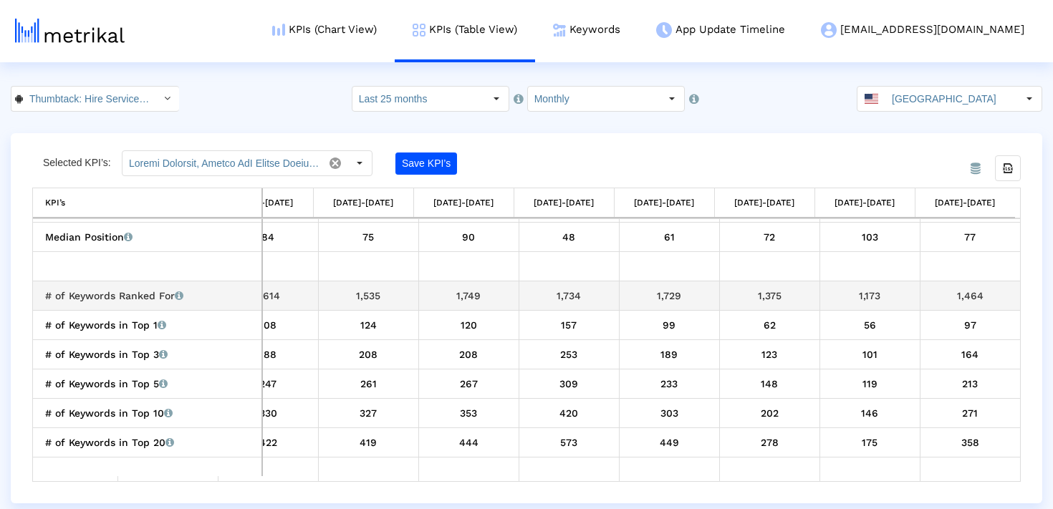
click at [959, 304] on td "1,464" at bounding box center [969, 295] width 100 height 29
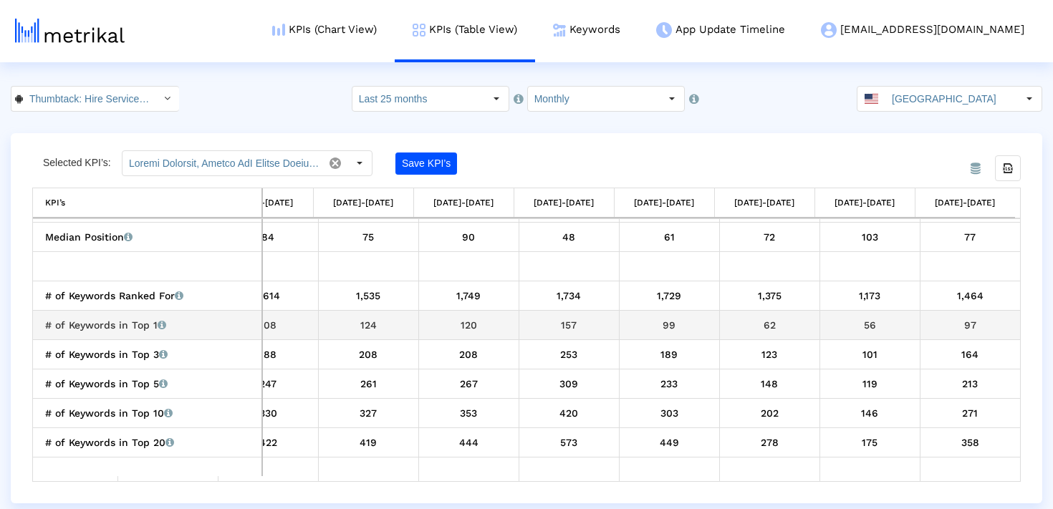
click at [954, 324] on div "97" at bounding box center [970, 325] width 90 height 19
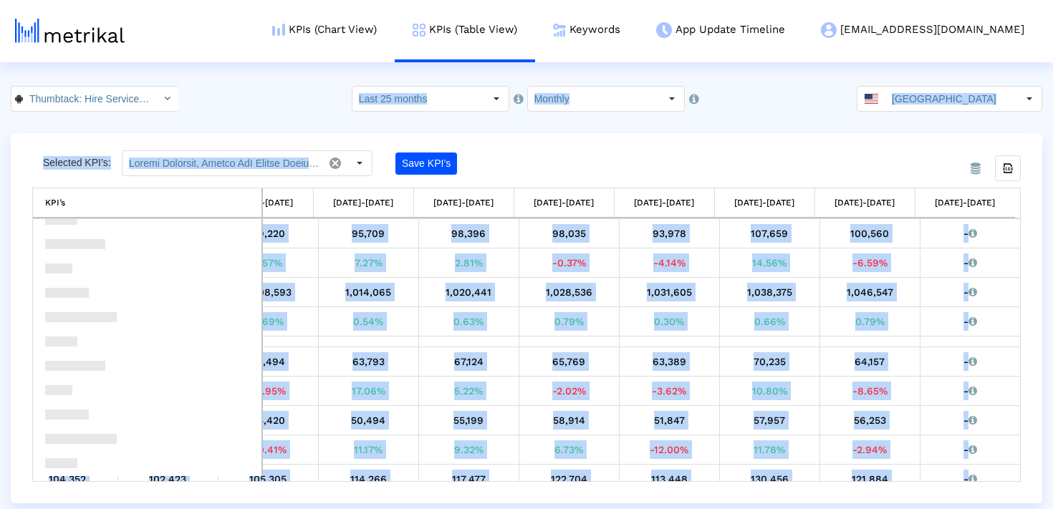
drag, startPoint x: 954, startPoint y: 324, endPoint x: 447, endPoint y: 66, distance: 569.3
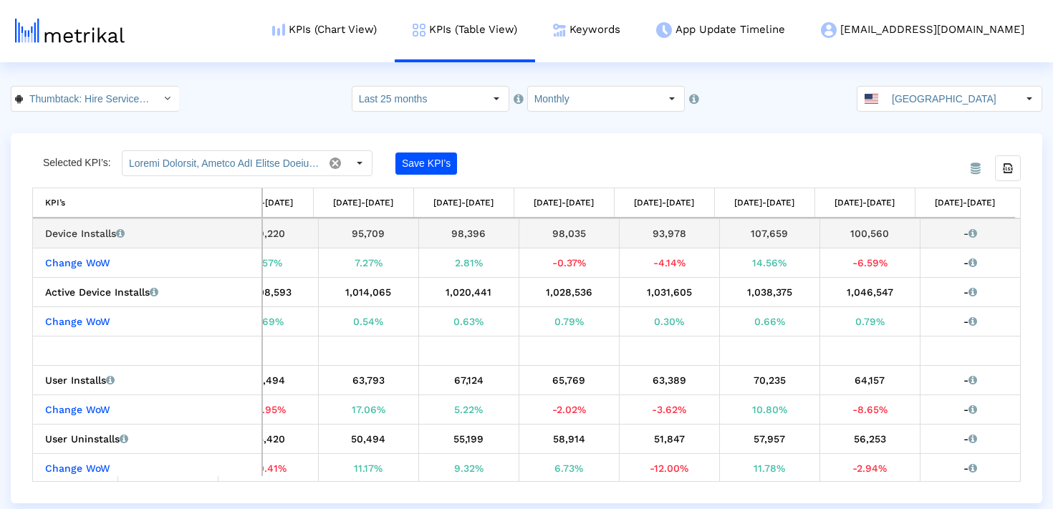
click at [518, 314] on td "0.79%" at bounding box center [568, 321] width 100 height 29
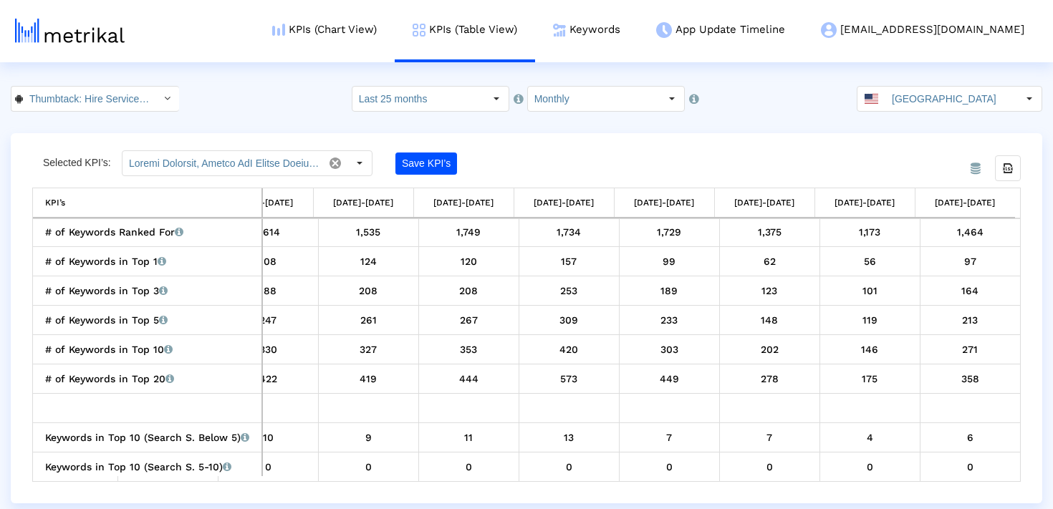
click at [601, 109] on input "Monthly" at bounding box center [594, 99] width 132 height 24
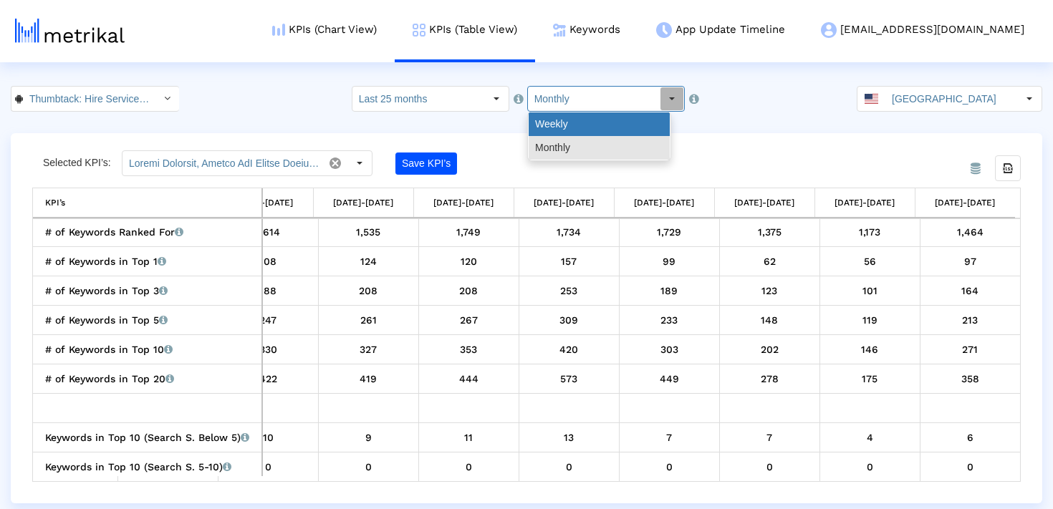
click at [571, 130] on div "Weekly" at bounding box center [598, 124] width 141 height 24
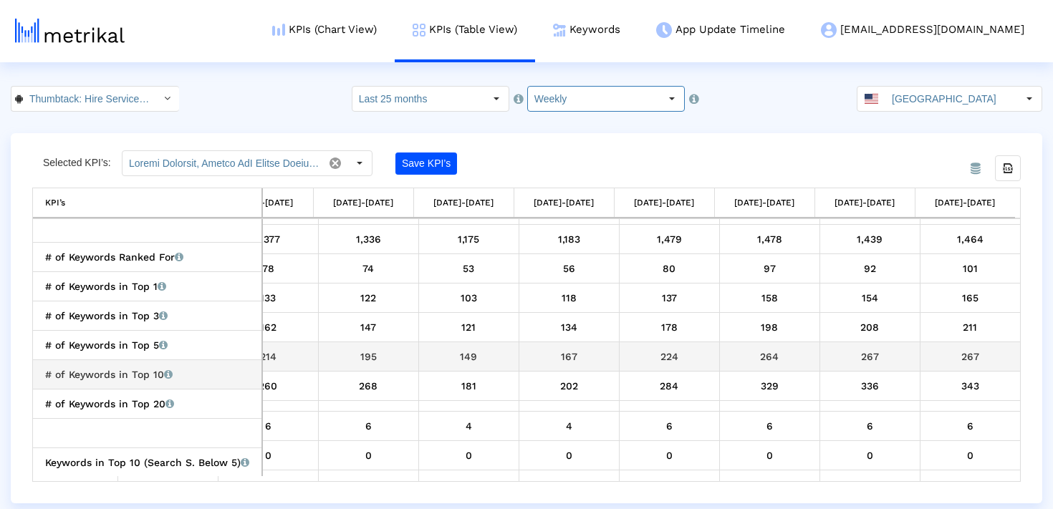
scroll to position [1079, 0]
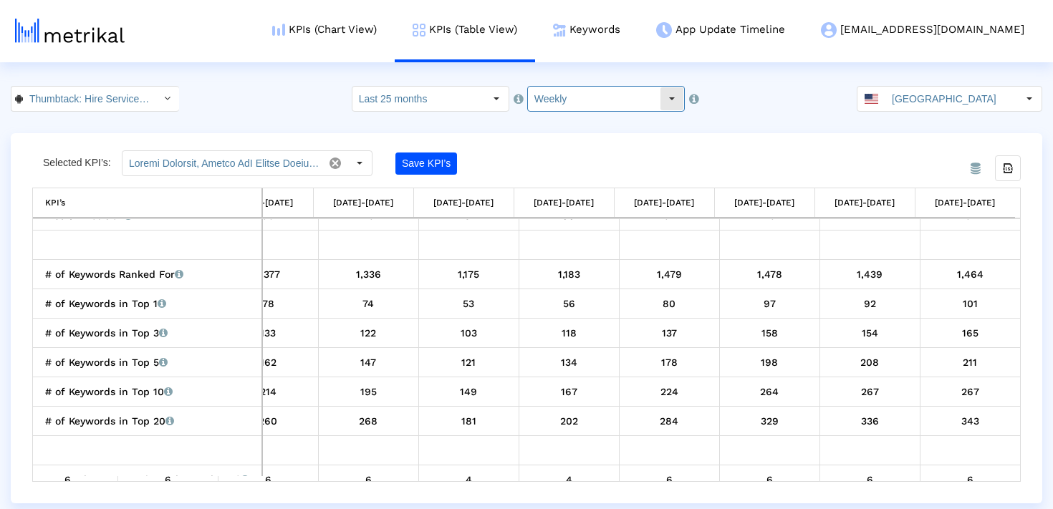
click at [566, 90] on input "Weekly" at bounding box center [594, 99] width 132 height 24
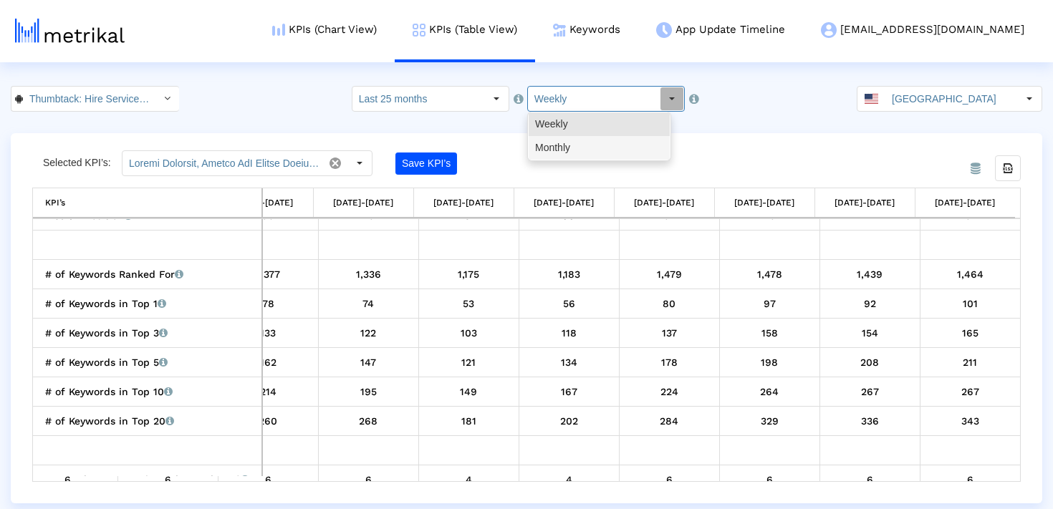
click at [566, 160] on div "Pull down to refresh... Release to refresh... Refreshing... Weekly Monthly Load…" at bounding box center [599, 136] width 142 height 49
click at [561, 150] on div "Monthly" at bounding box center [598, 148] width 141 height 24
type input "Monthly"
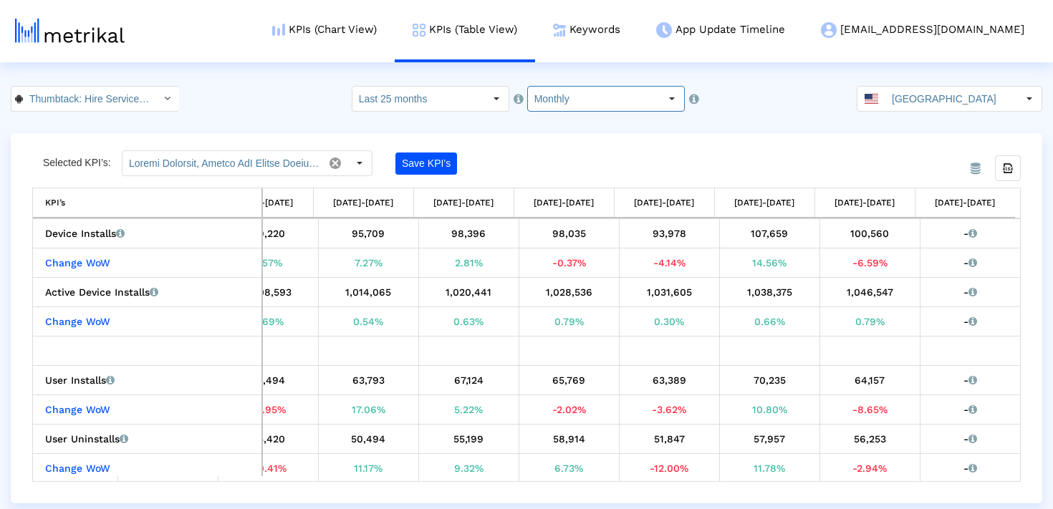
click at [667, 141] on div "From Database Selected KPI’s: Save KPI’s Export all data KPI’s KPI’s [DATE]-[DA…" at bounding box center [526, 318] width 1031 height 370
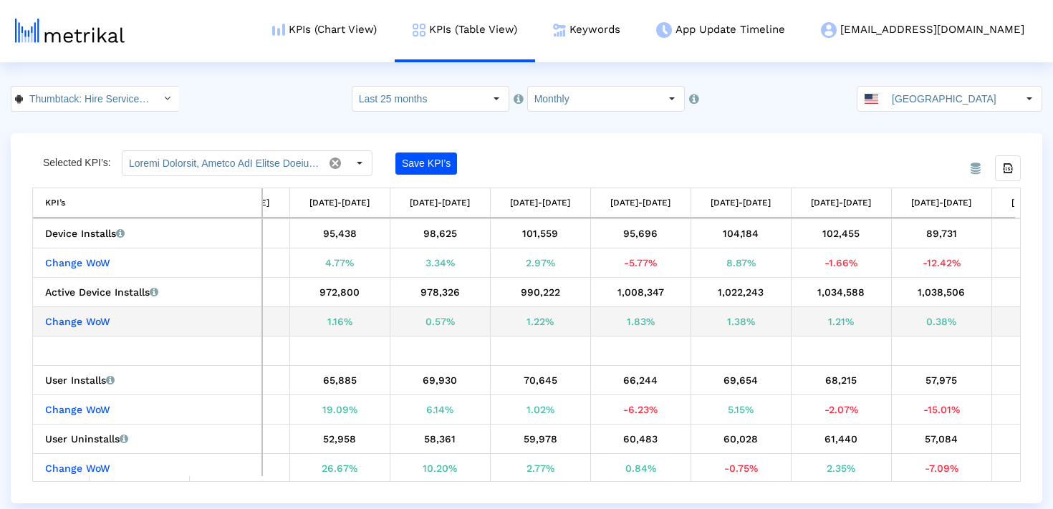
scroll to position [0, 894]
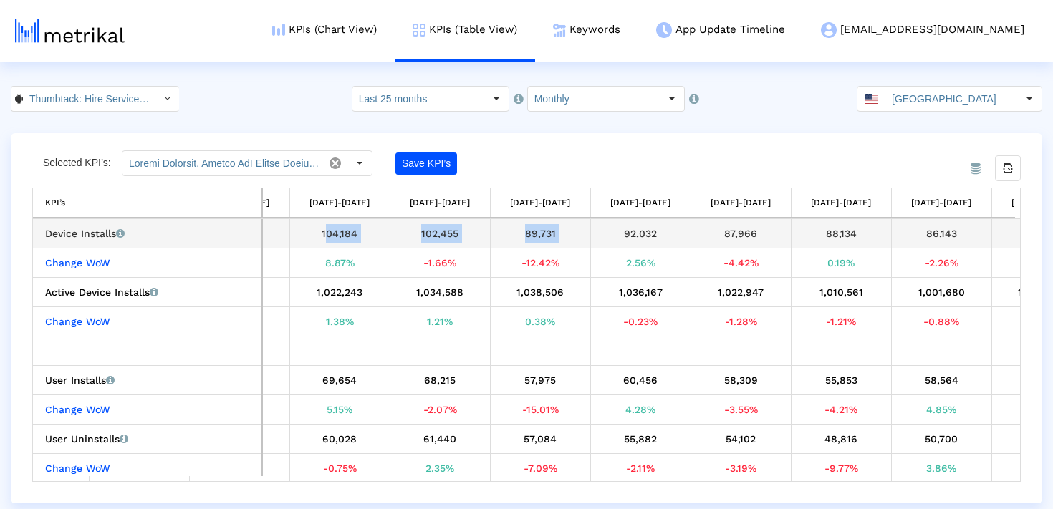
drag, startPoint x: 315, startPoint y: 235, endPoint x: 596, endPoint y: 235, distance: 280.7
click at [596, 235] on tr "Device Installs Number of times that the app was installed on unique devices fr…" at bounding box center [374, 233] width 2835 height 29
